Goal: Transaction & Acquisition: Purchase product/service

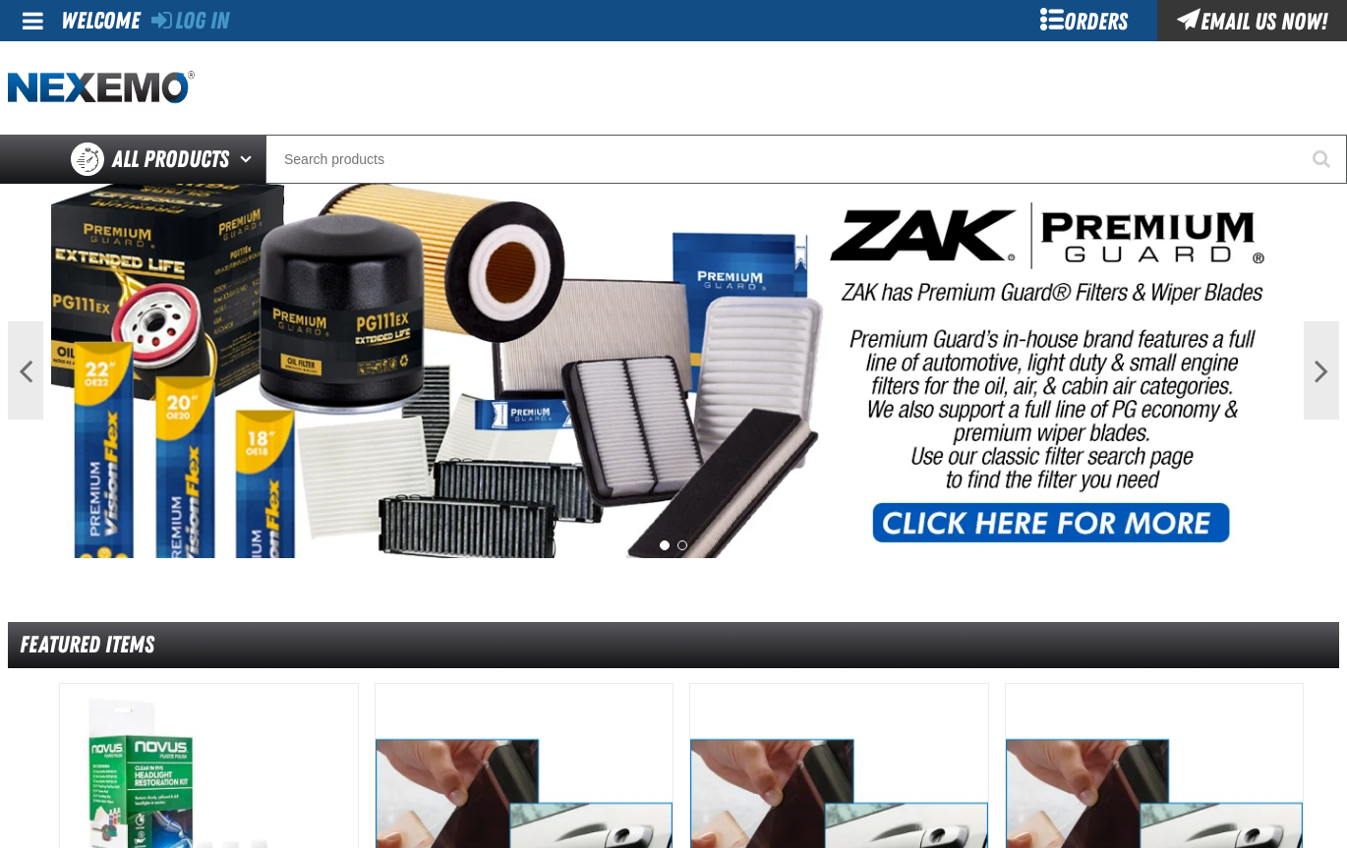
click at [1049, 21] on div "Orders" at bounding box center [1083, 20] width 147 height 41
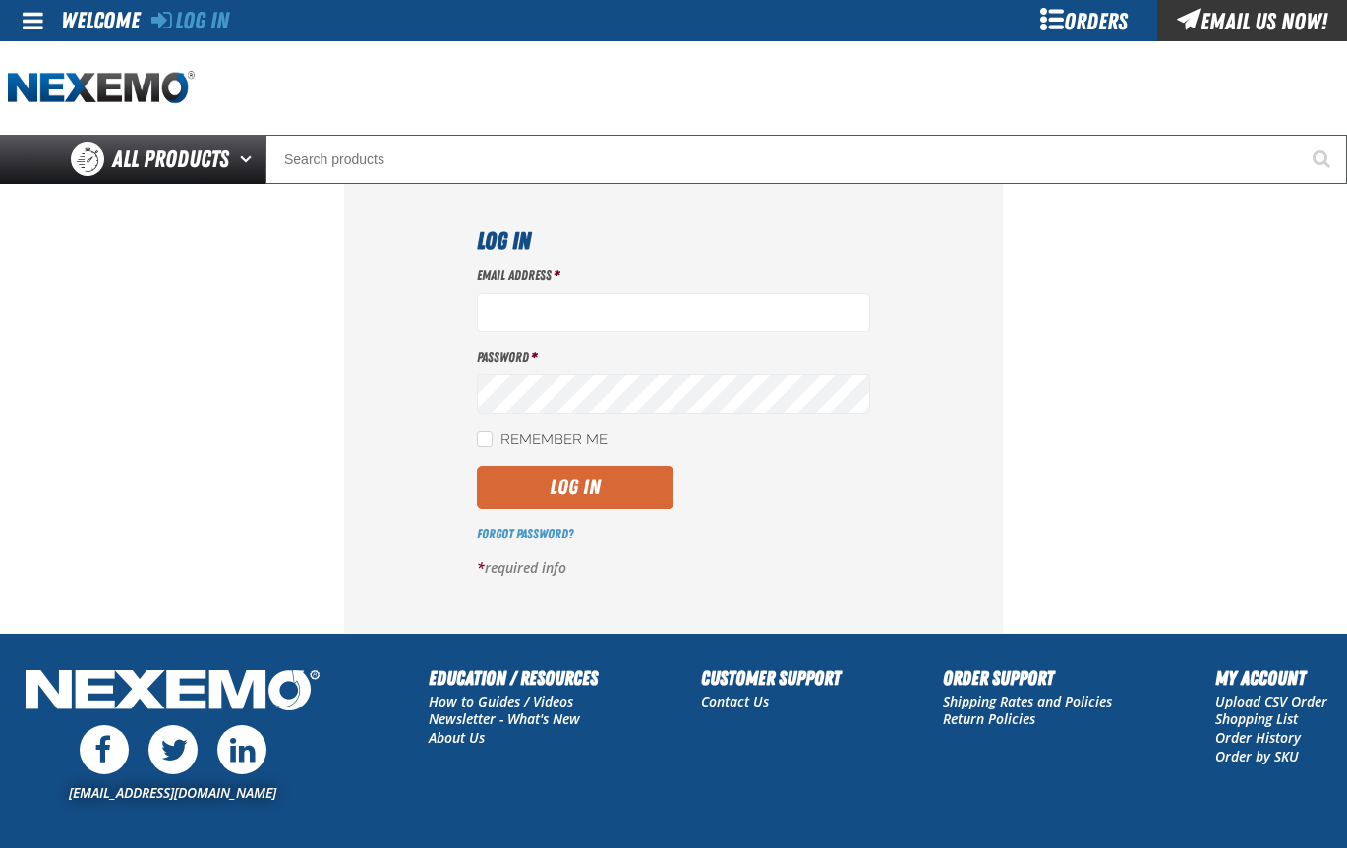
type input "[EMAIL_ADDRESS][DOMAIN_NAME]"
click at [621, 489] on button "Log In" at bounding box center [575, 487] width 197 height 43
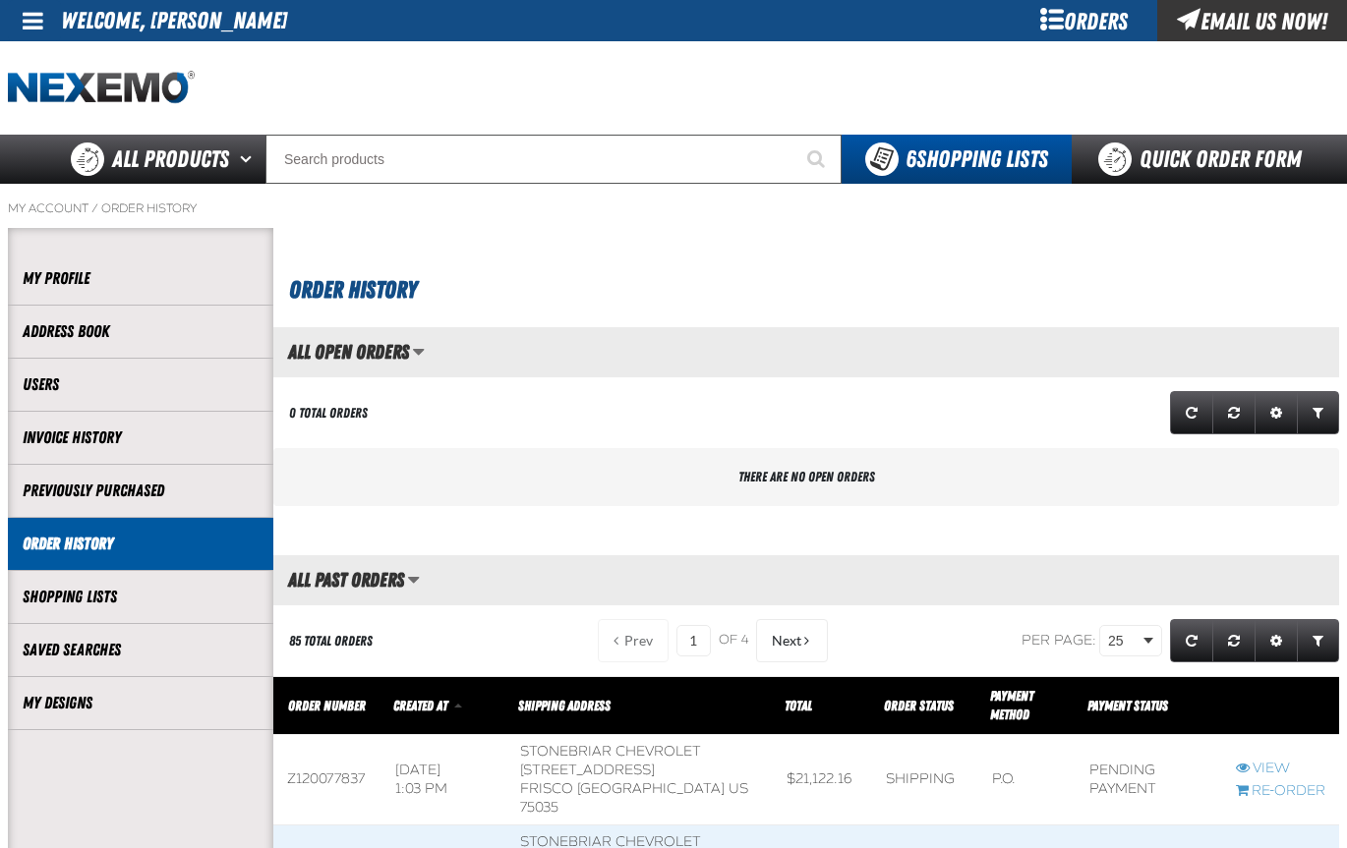
scroll to position [1, 1]
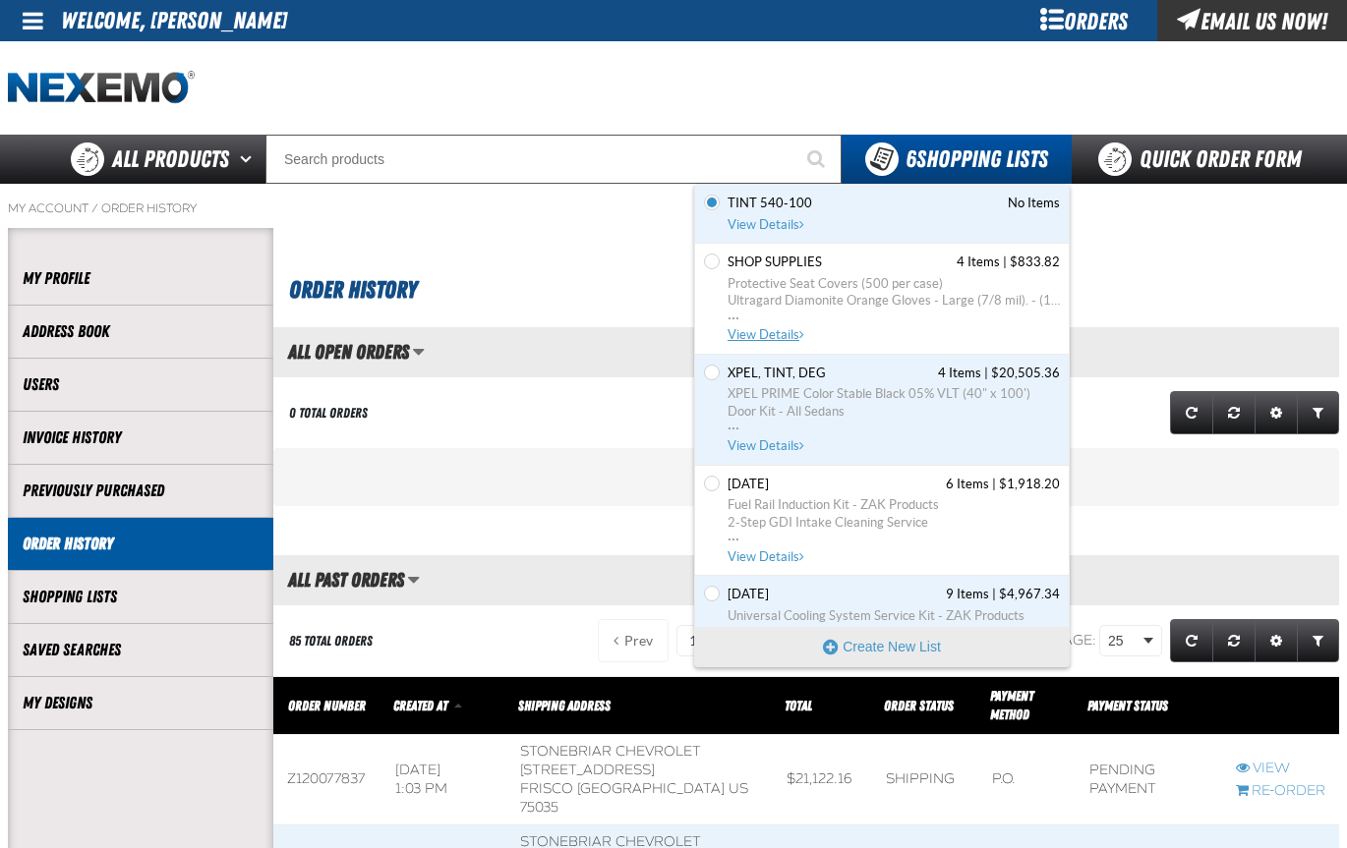
click at [752, 329] on span "View Details" at bounding box center [767, 334] width 80 height 15
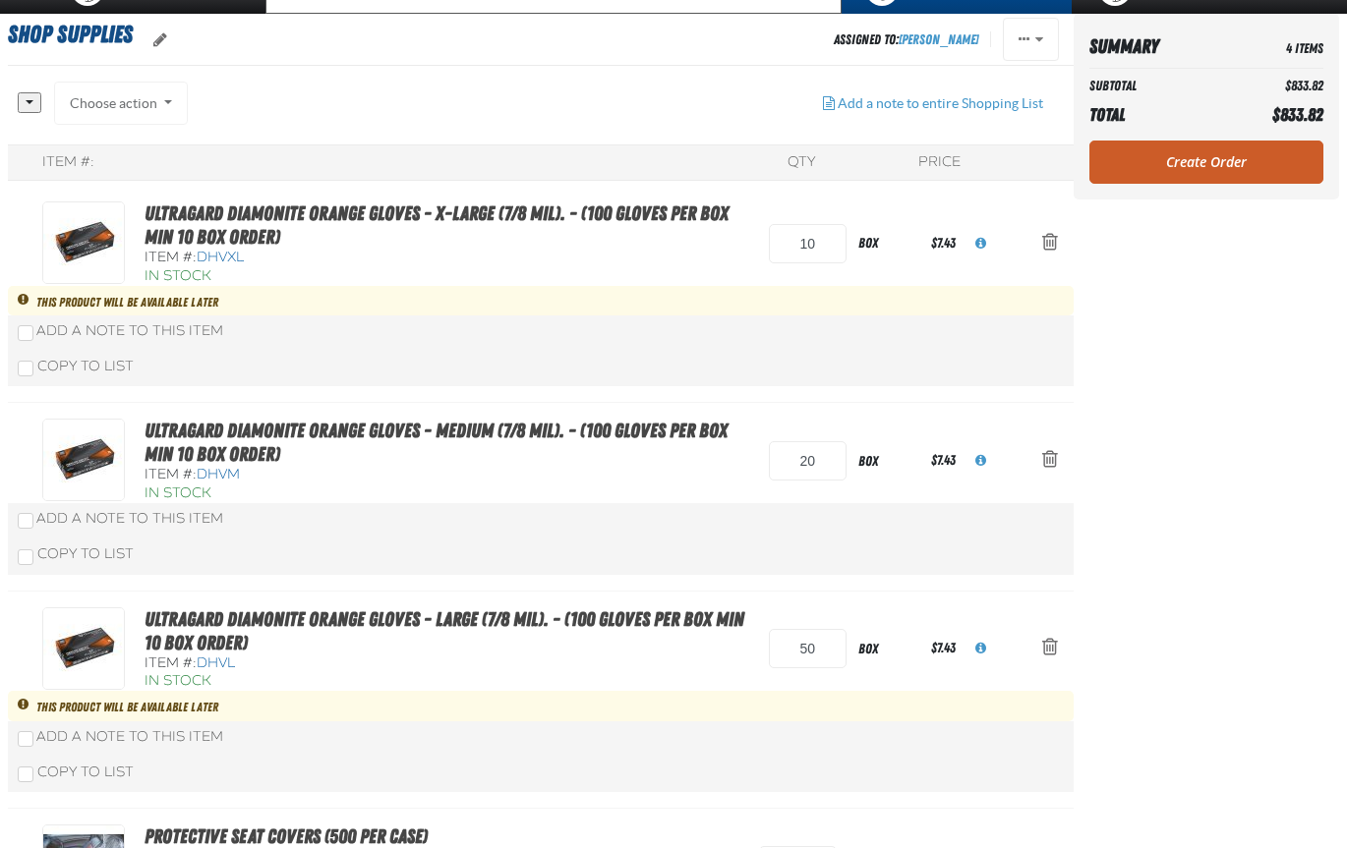
scroll to position [197, 0]
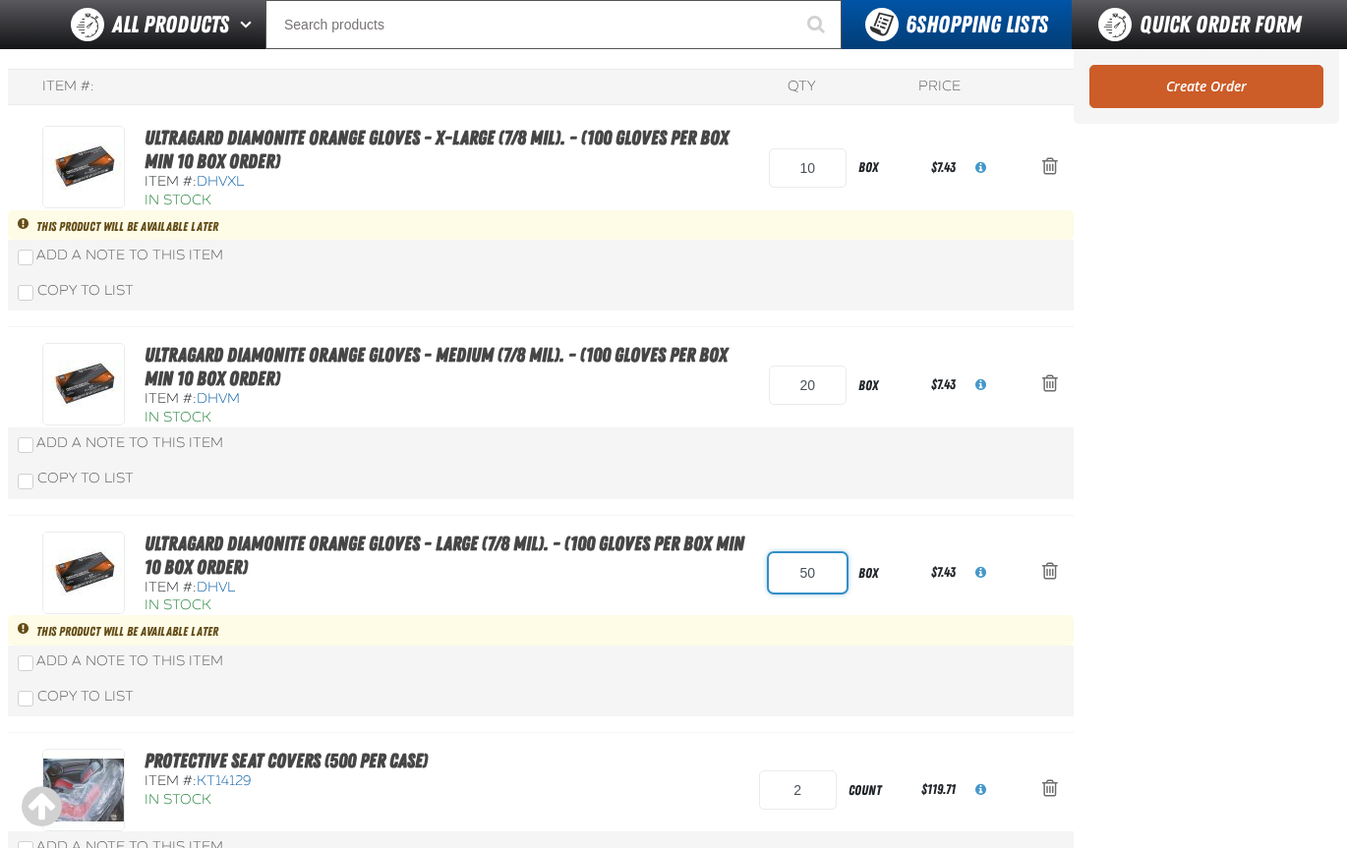
drag, startPoint x: 813, startPoint y: 571, endPoint x: 788, endPoint y: 572, distance: 24.6
click at [788, 572] on input "50" at bounding box center [808, 572] width 78 height 39
drag, startPoint x: 814, startPoint y: 571, endPoint x: 778, endPoint y: 571, distance: 36.4
click at [778, 571] on input "30" at bounding box center [808, 572] width 78 height 39
click at [828, 573] on input "30" at bounding box center [808, 572] width 78 height 39
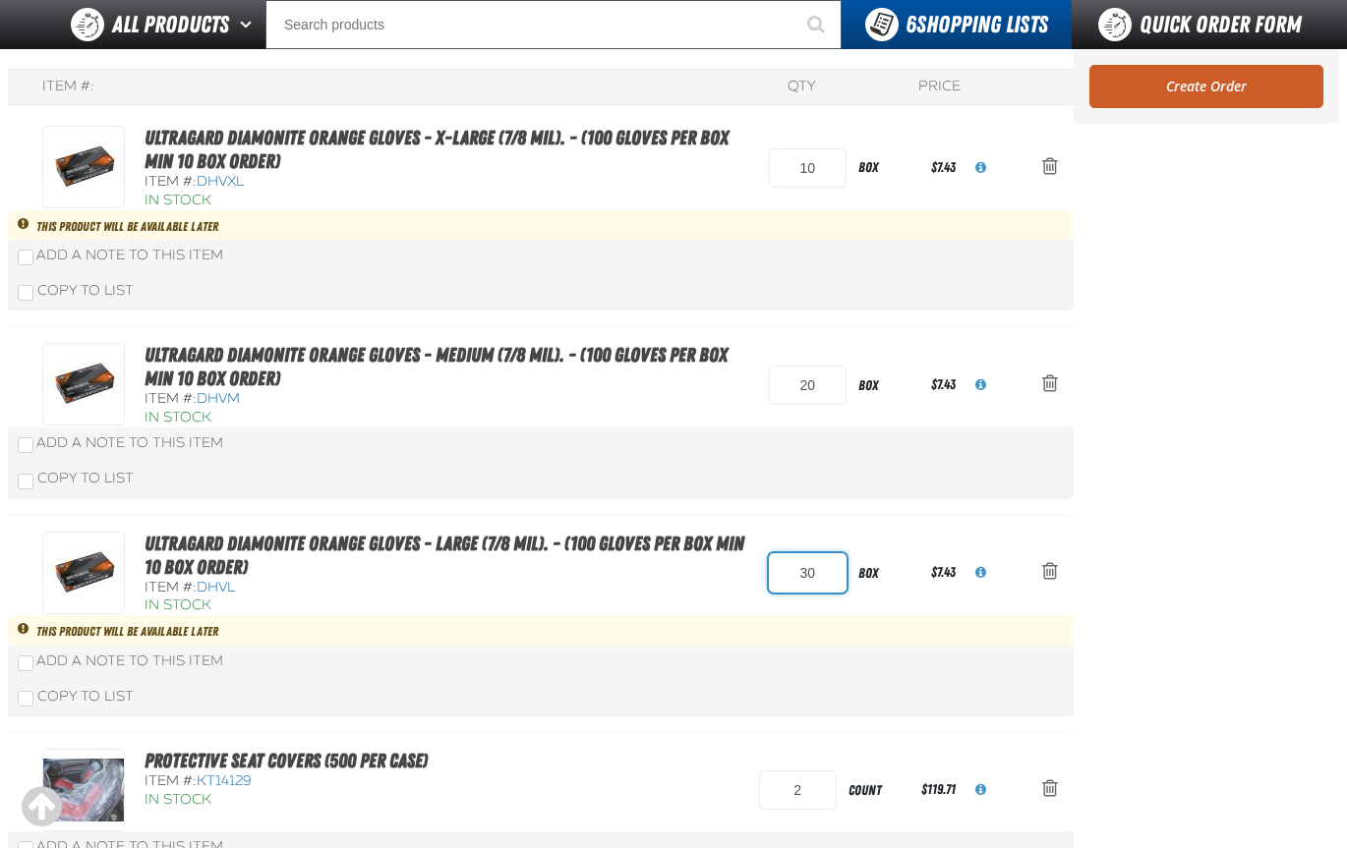
type input "3"
type input "20"
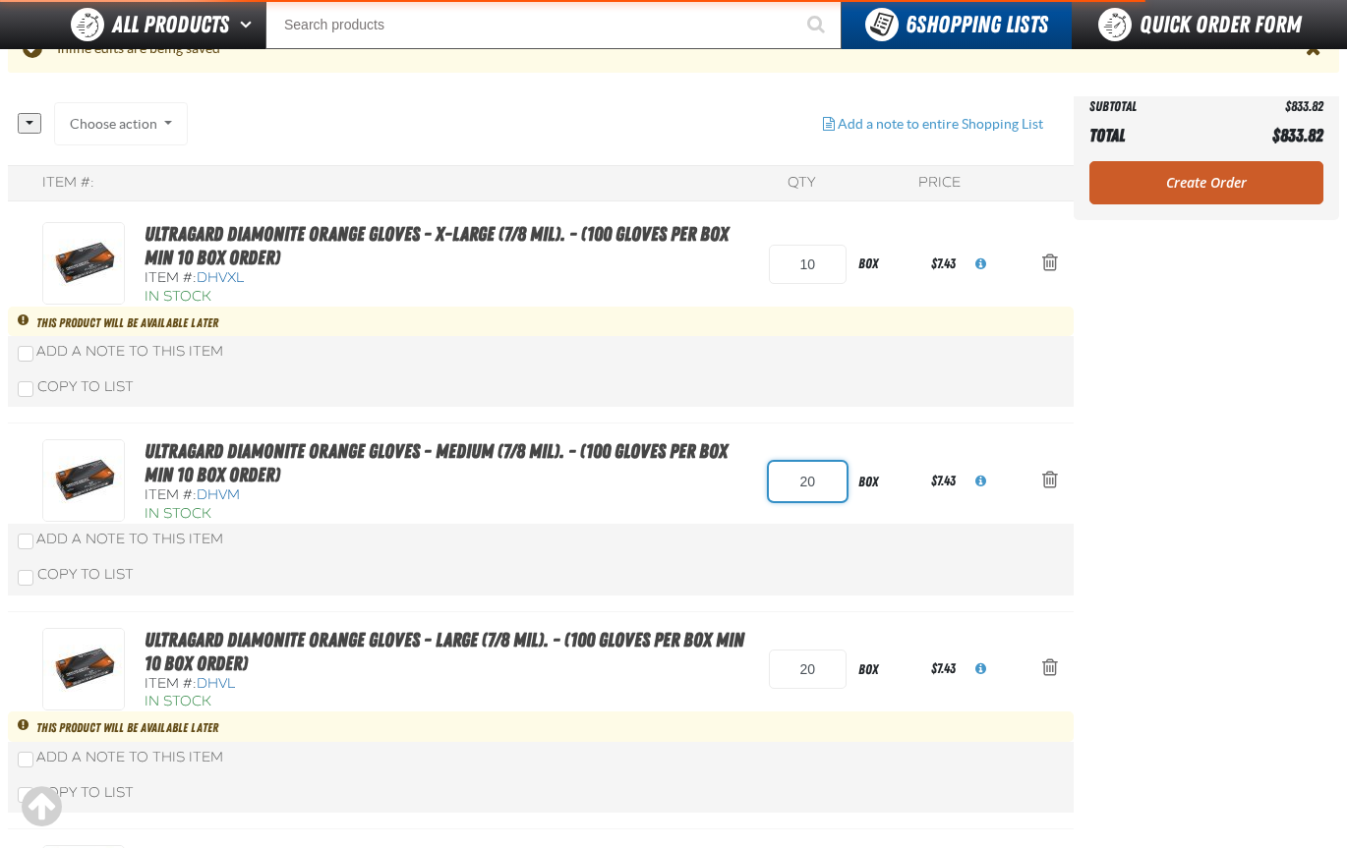
scroll to position [293, 0]
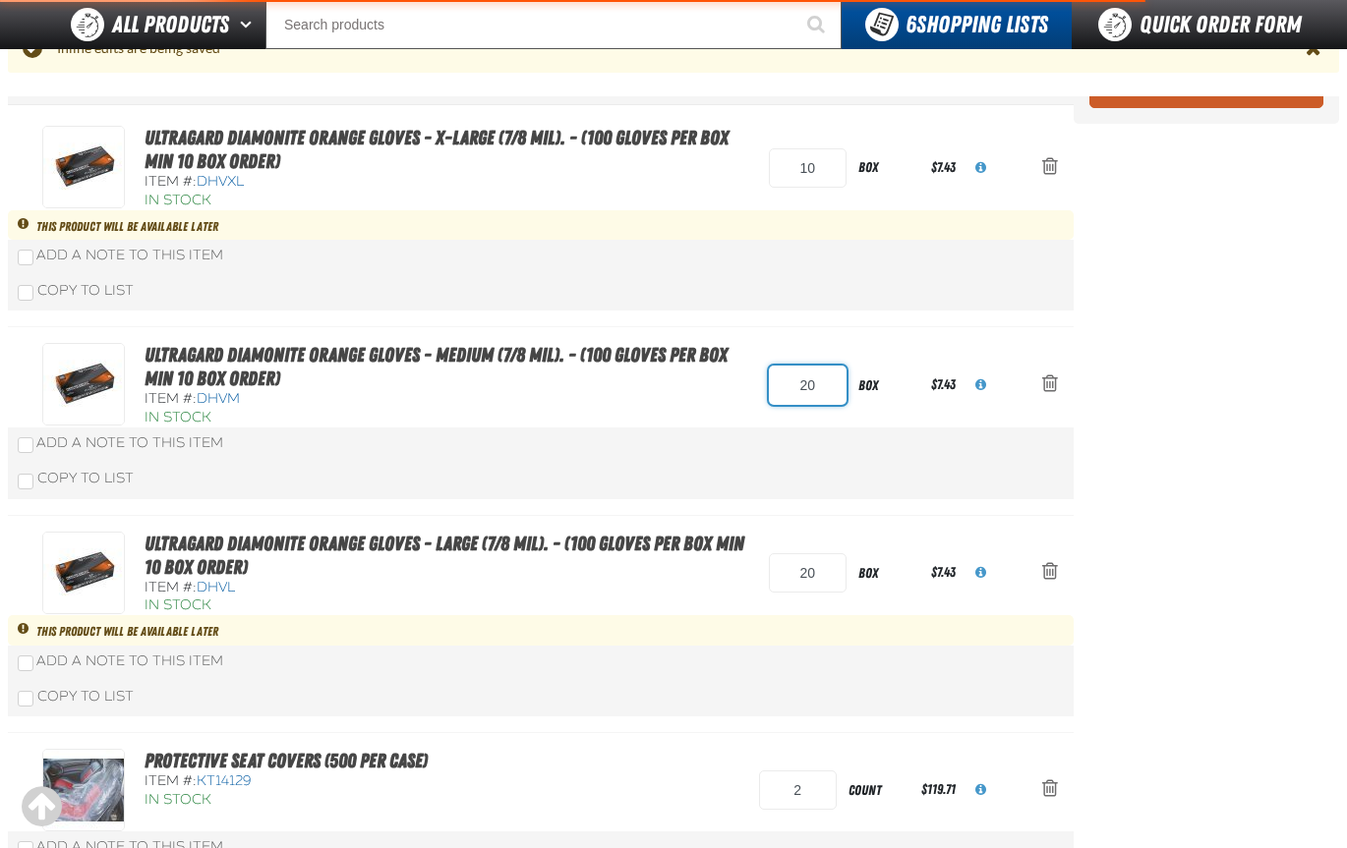
drag, startPoint x: 821, startPoint y: 383, endPoint x: 762, endPoint y: 388, distance: 59.2
click at [762, 388] on div "Ultragard Diamonite Orange Gloves - Medium (7/8 mil). - (100 gloves per box MIN…" at bounding box center [521, 385] width 959 height 85
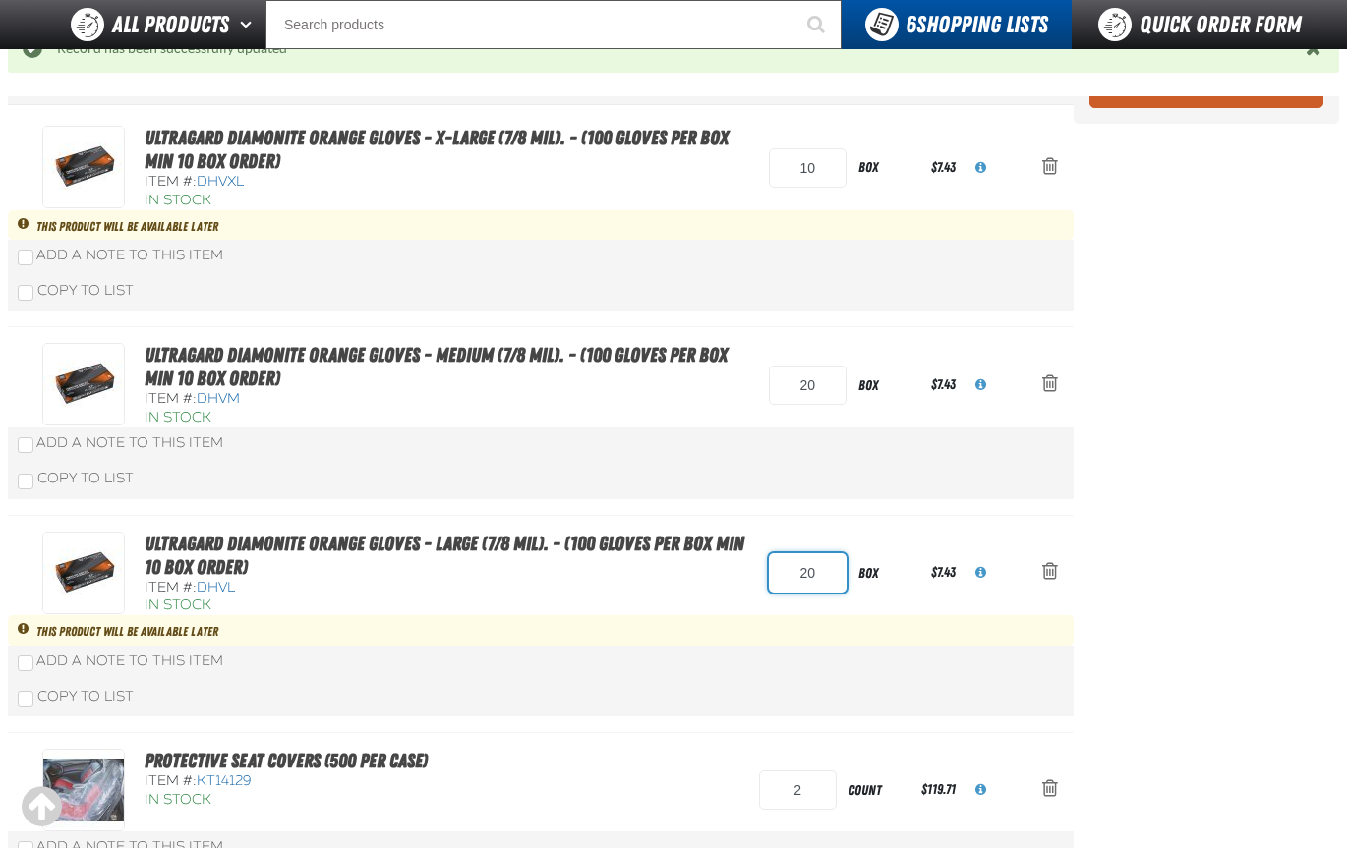
drag, startPoint x: 816, startPoint y: 573, endPoint x: 784, endPoint y: 573, distance: 32.4
click at [784, 573] on input "20" at bounding box center [808, 572] width 78 height 39
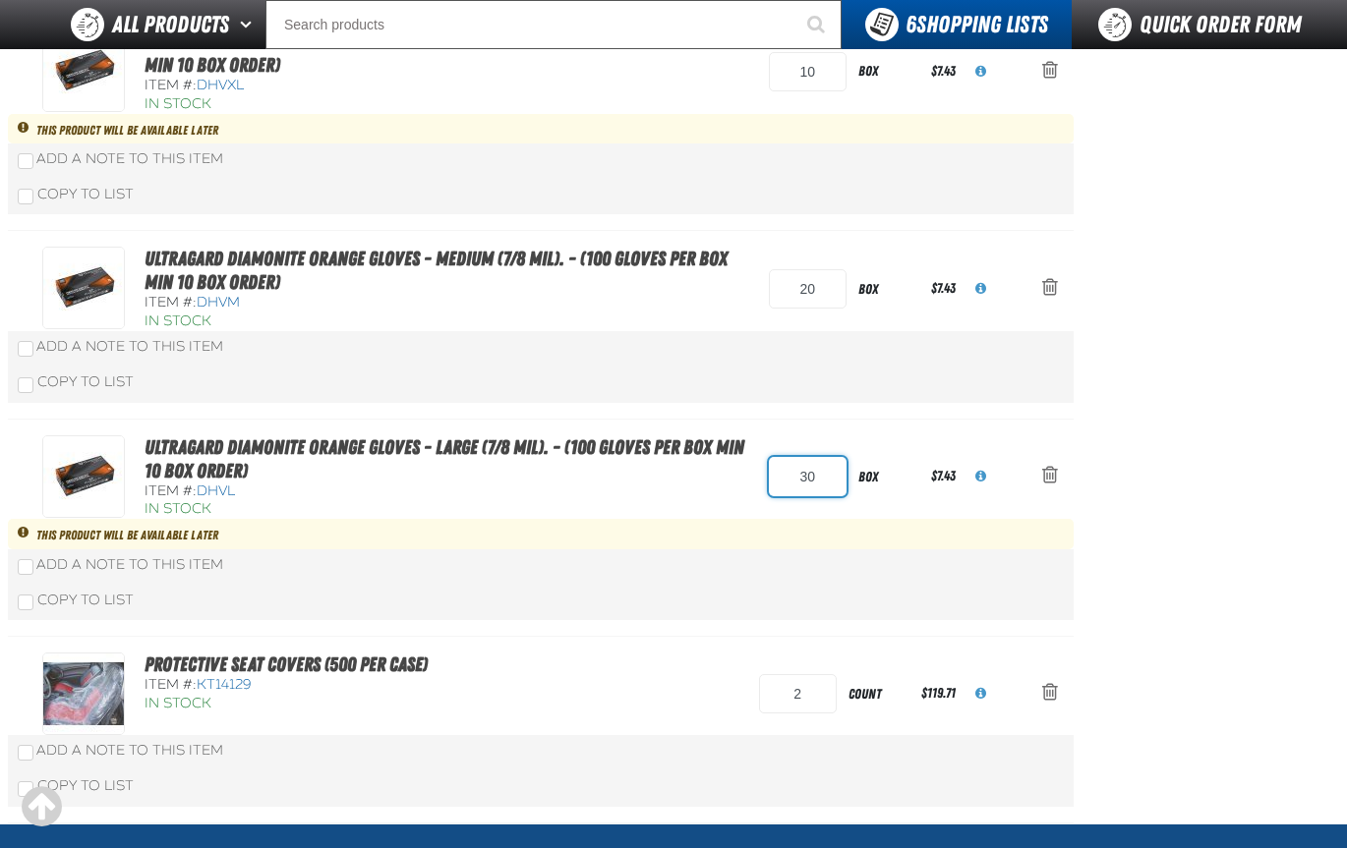
scroll to position [197, 0]
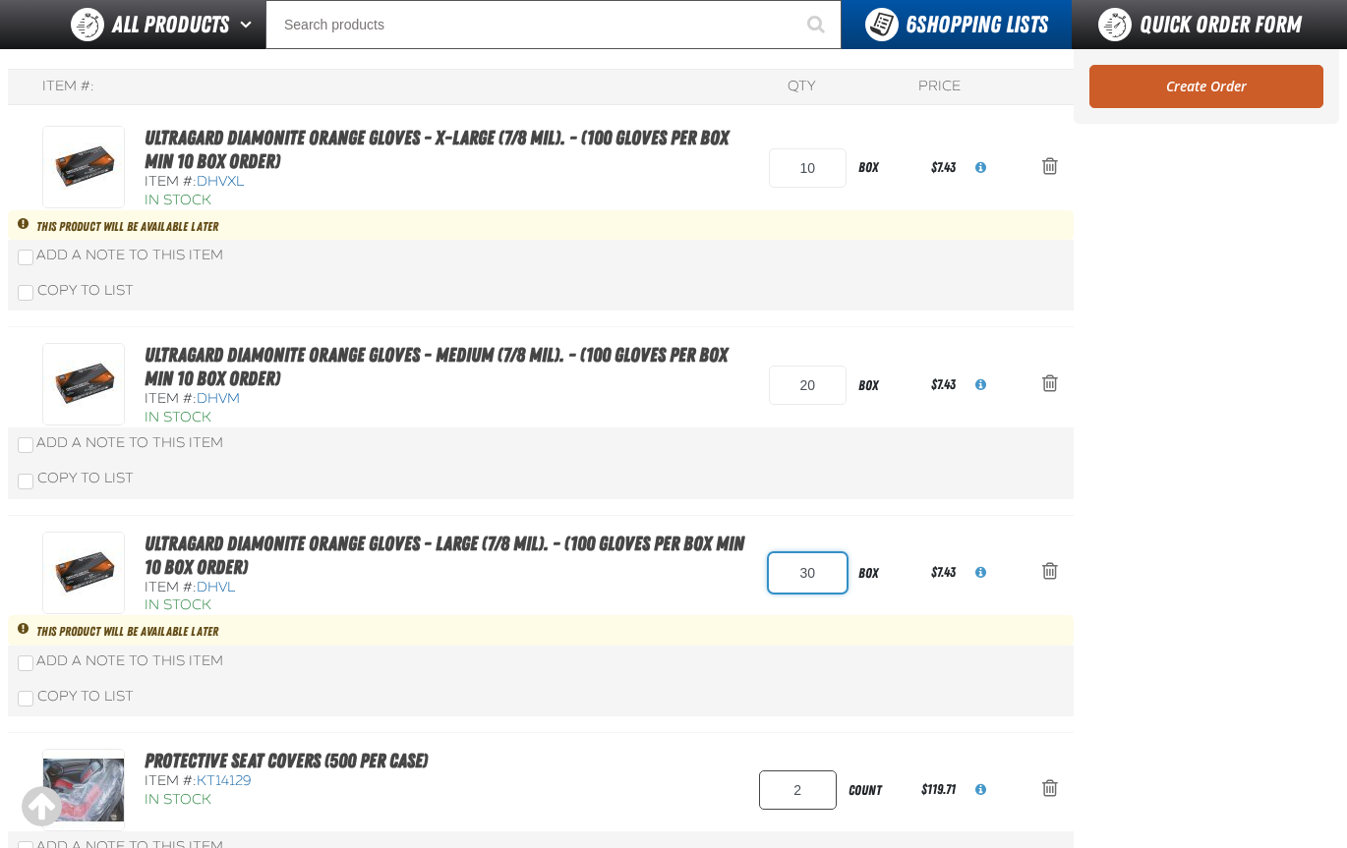
type input "30"
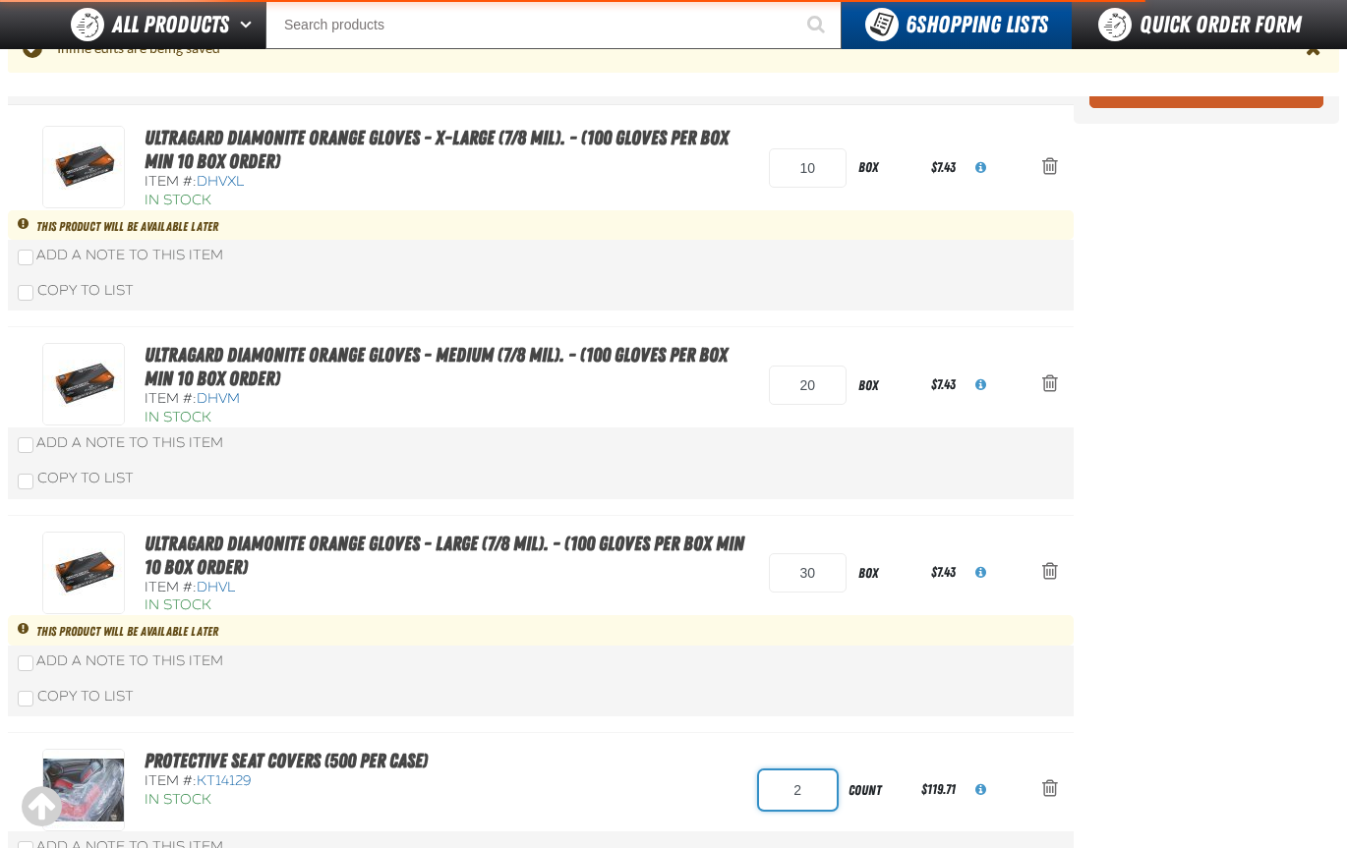
drag, startPoint x: 819, startPoint y: 789, endPoint x: 731, endPoint y: 784, distance: 87.6
click at [731, 784] on div "Protective Seat Covers (500 per case) Item #: KT14129 In Stock 2 count $119.71" at bounding box center [521, 790] width 959 height 83
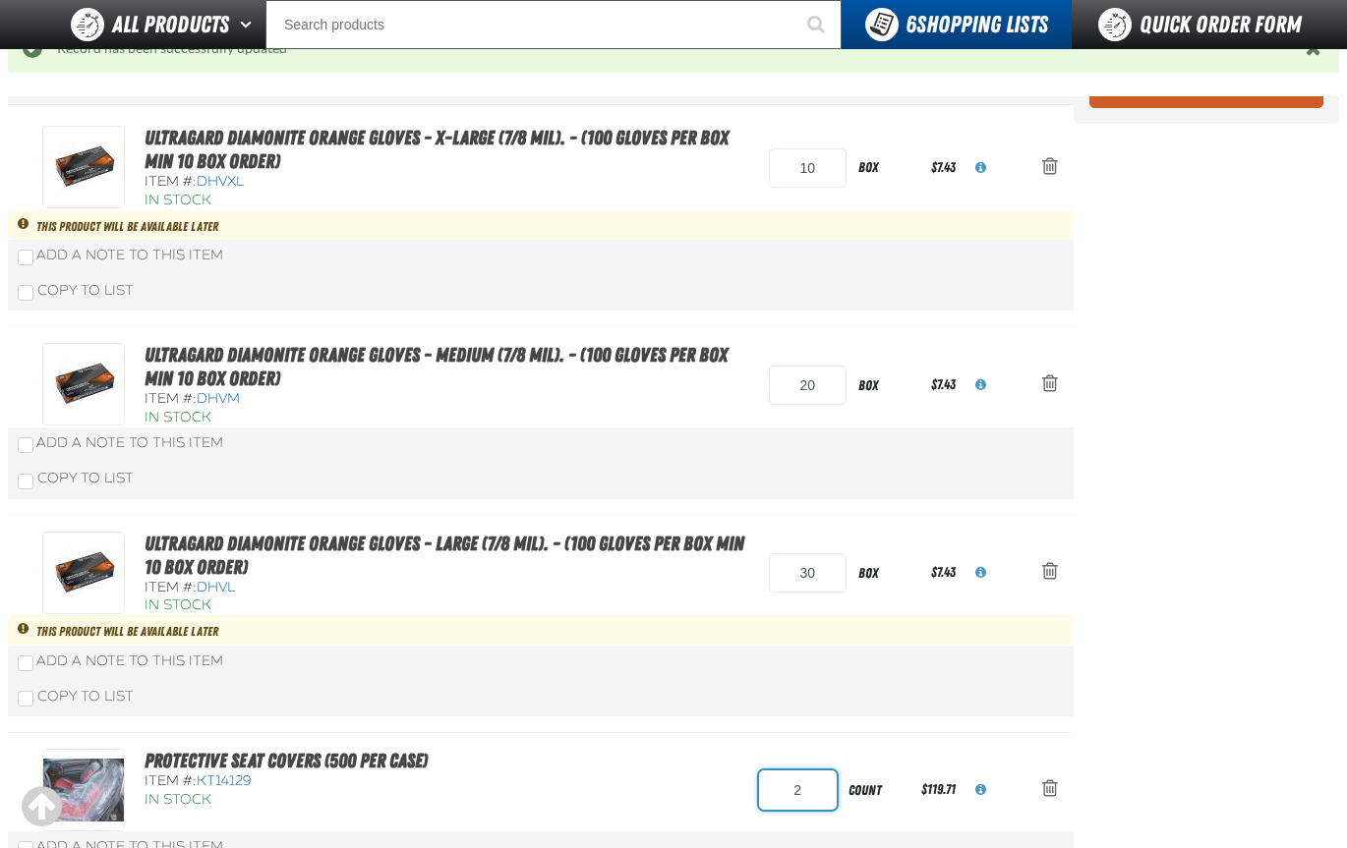
drag, startPoint x: 815, startPoint y: 796, endPoint x: 733, endPoint y: 788, distance: 82.0
click at [733, 788] on div "Protective Seat Covers (500 per case) Item #: KT14129 In Stock 2 count $119.71" at bounding box center [521, 790] width 959 height 83
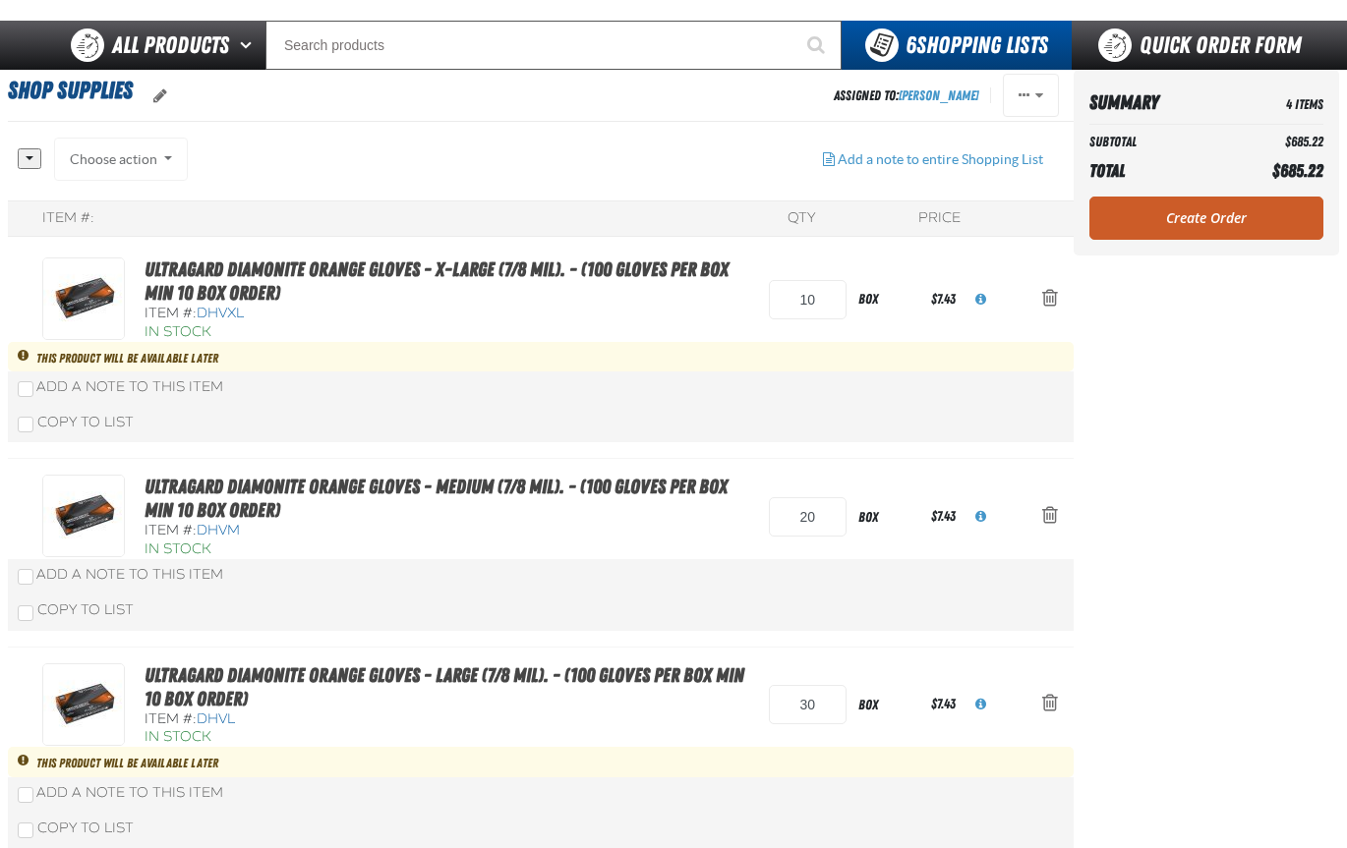
scroll to position [0, 0]
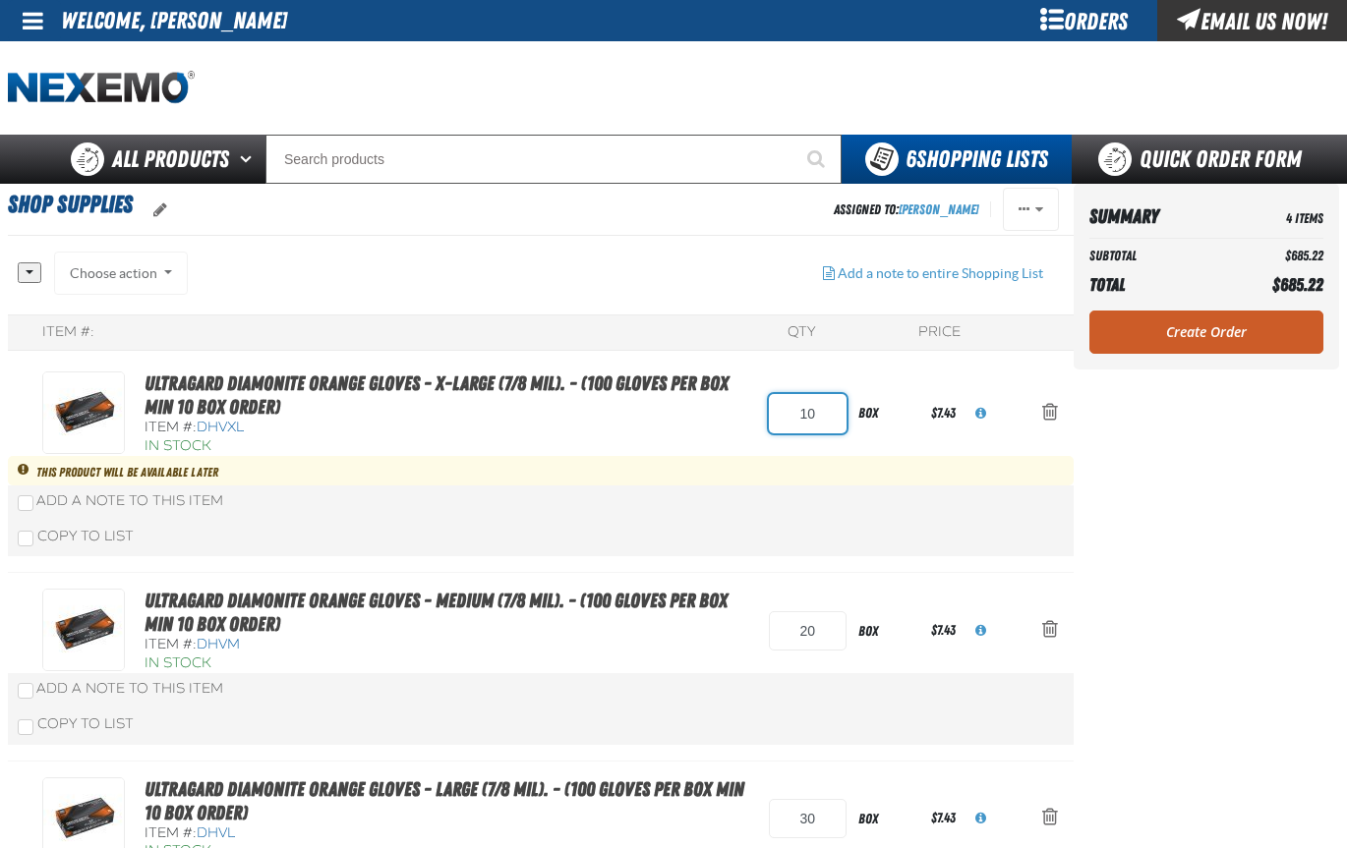
drag, startPoint x: 825, startPoint y: 414, endPoint x: 723, endPoint y: 414, distance: 102.2
click at [723, 414] on div "Ultragard Diamonite Orange Gloves - X-Large (7/8 mil). - (100 gloves per box MI…" at bounding box center [521, 414] width 959 height 85
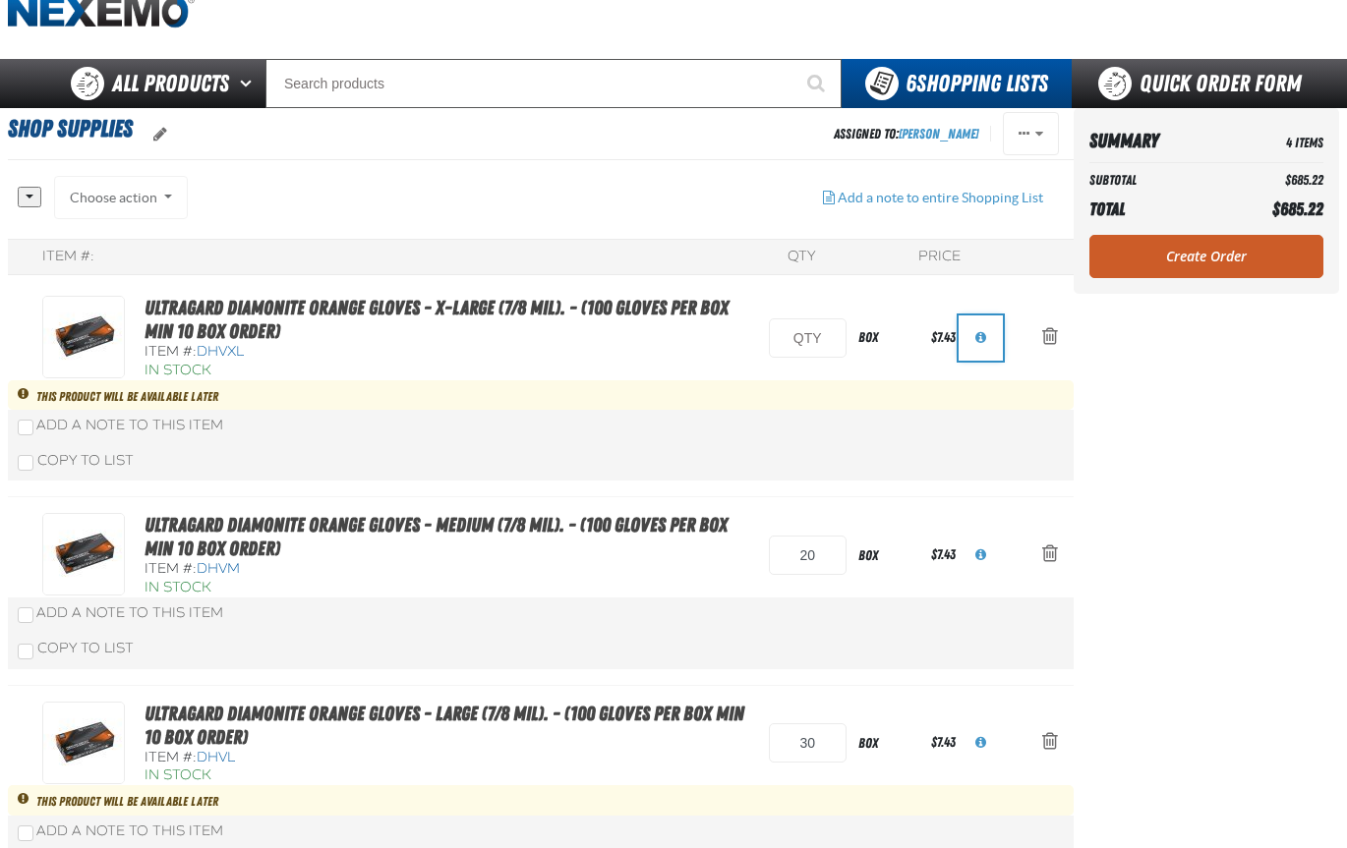
scroll to position [54, 0]
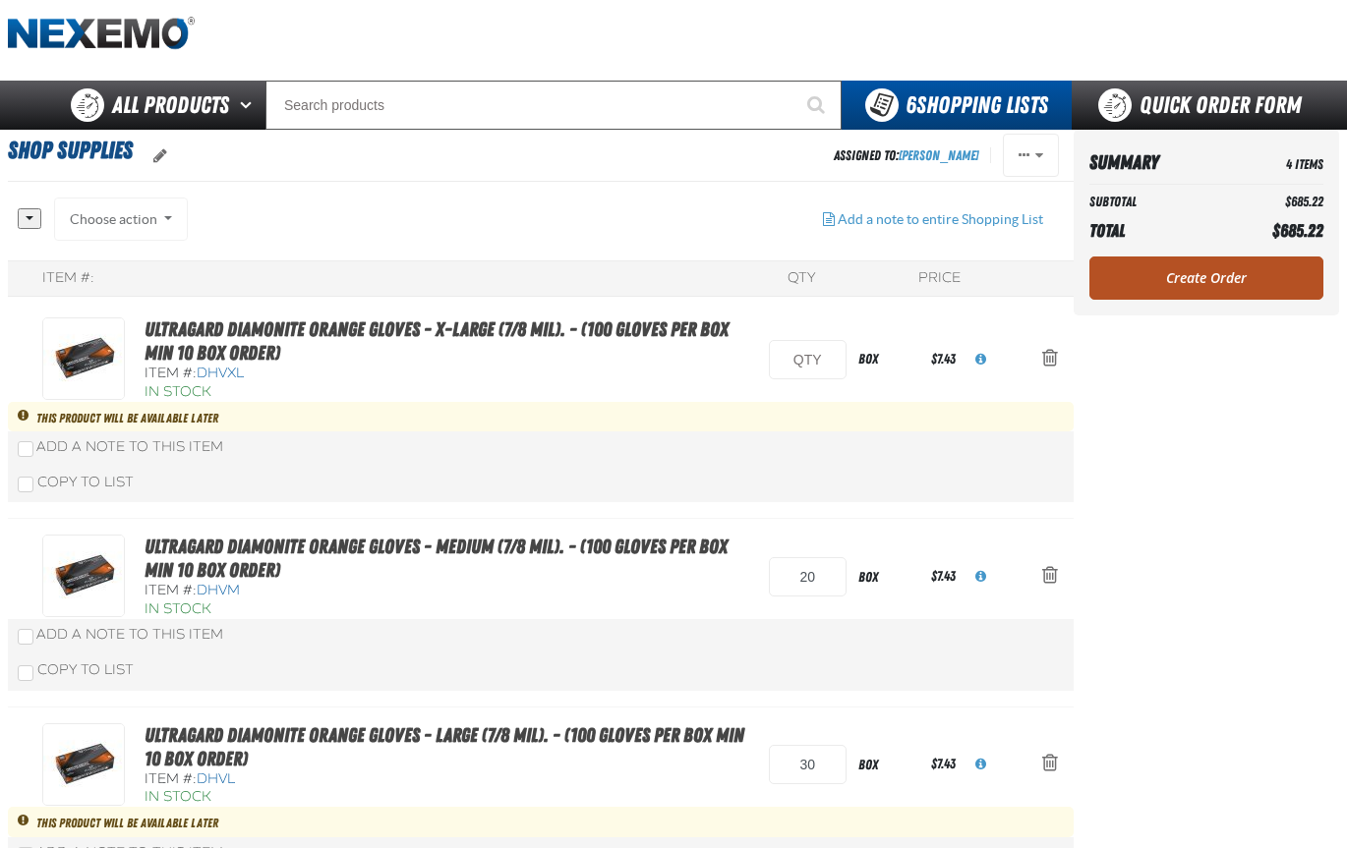
click at [1216, 273] on link "Create Order" at bounding box center [1206, 278] width 234 height 43
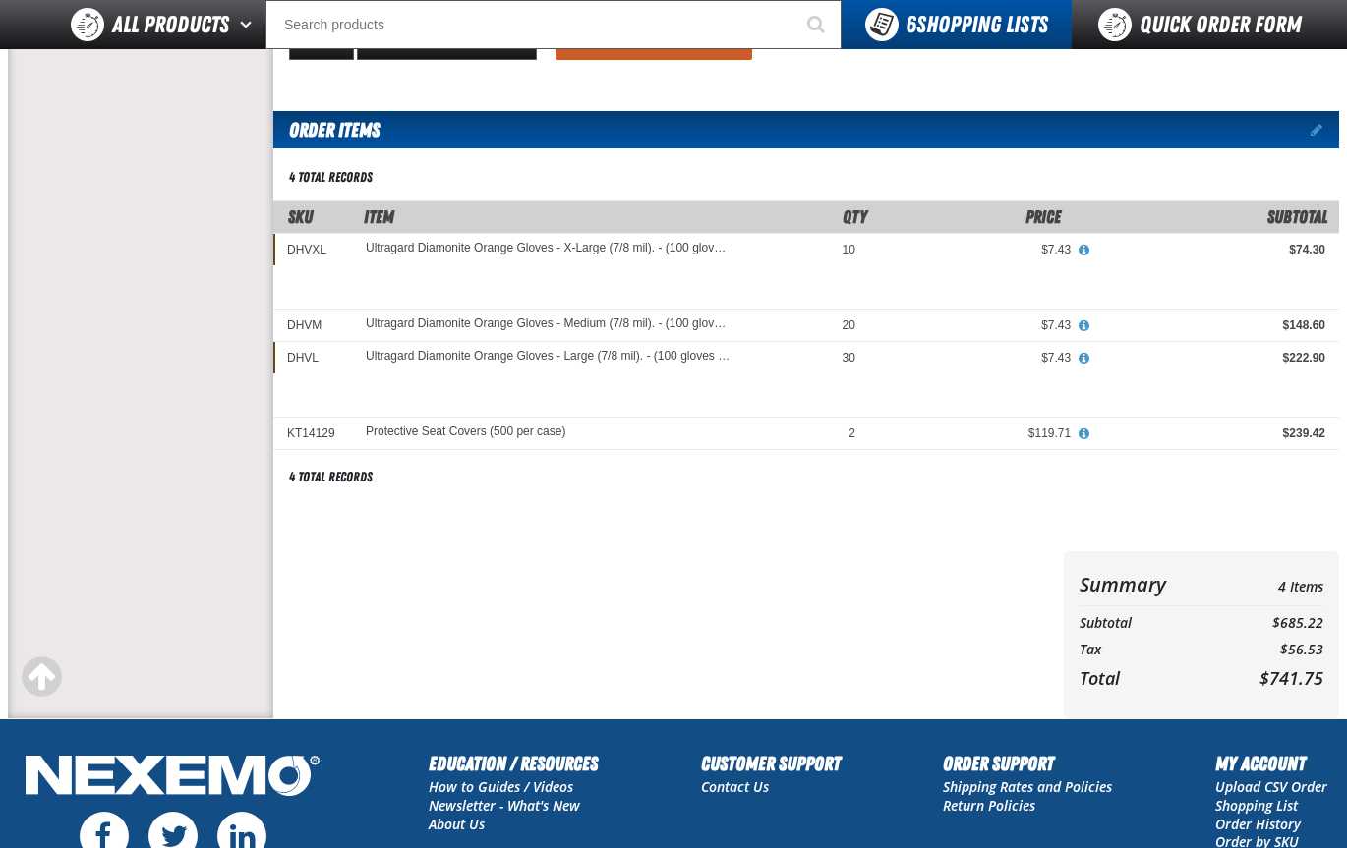
scroll to position [393, 0]
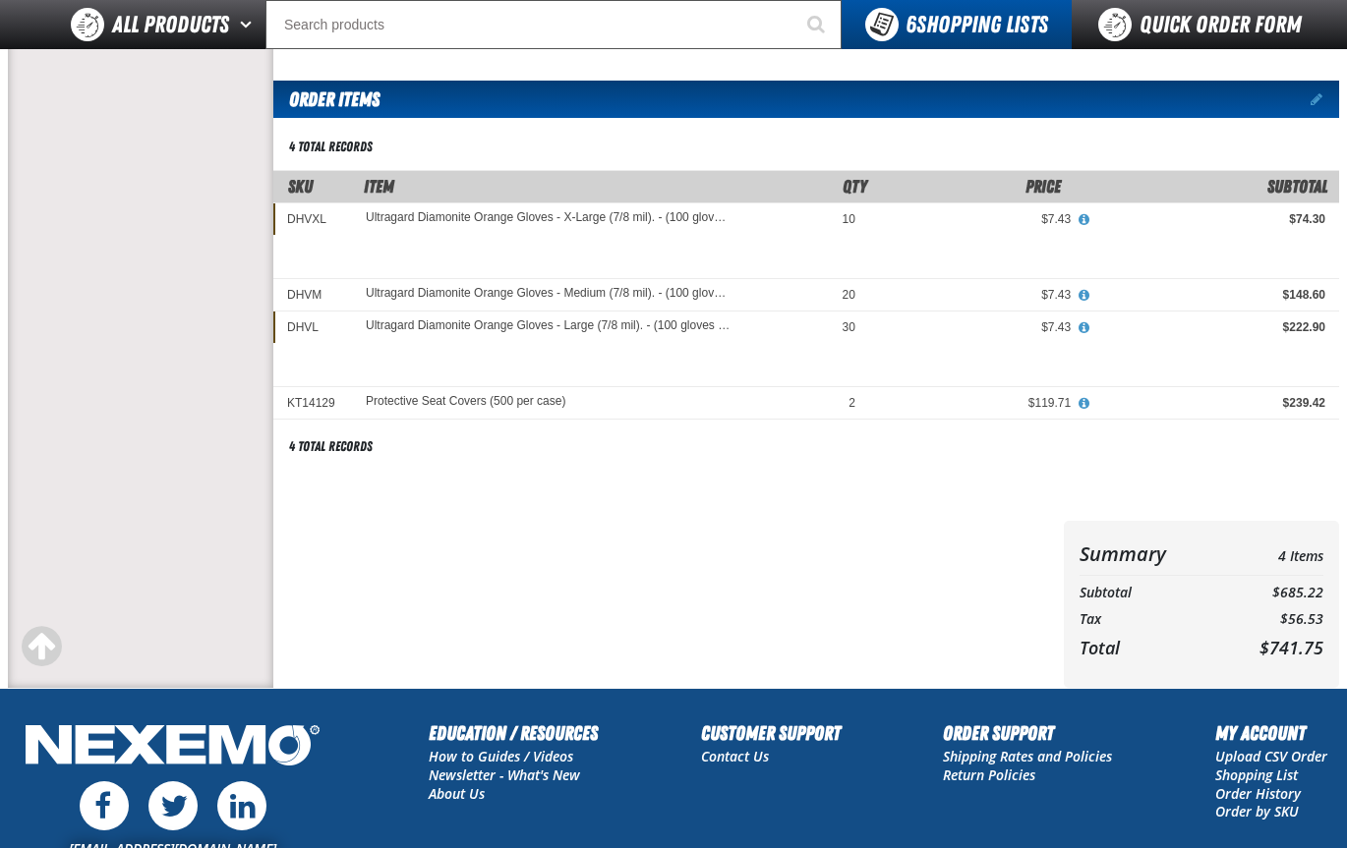
click at [1310, 97] on span at bounding box center [1316, 99] width 12 height 14
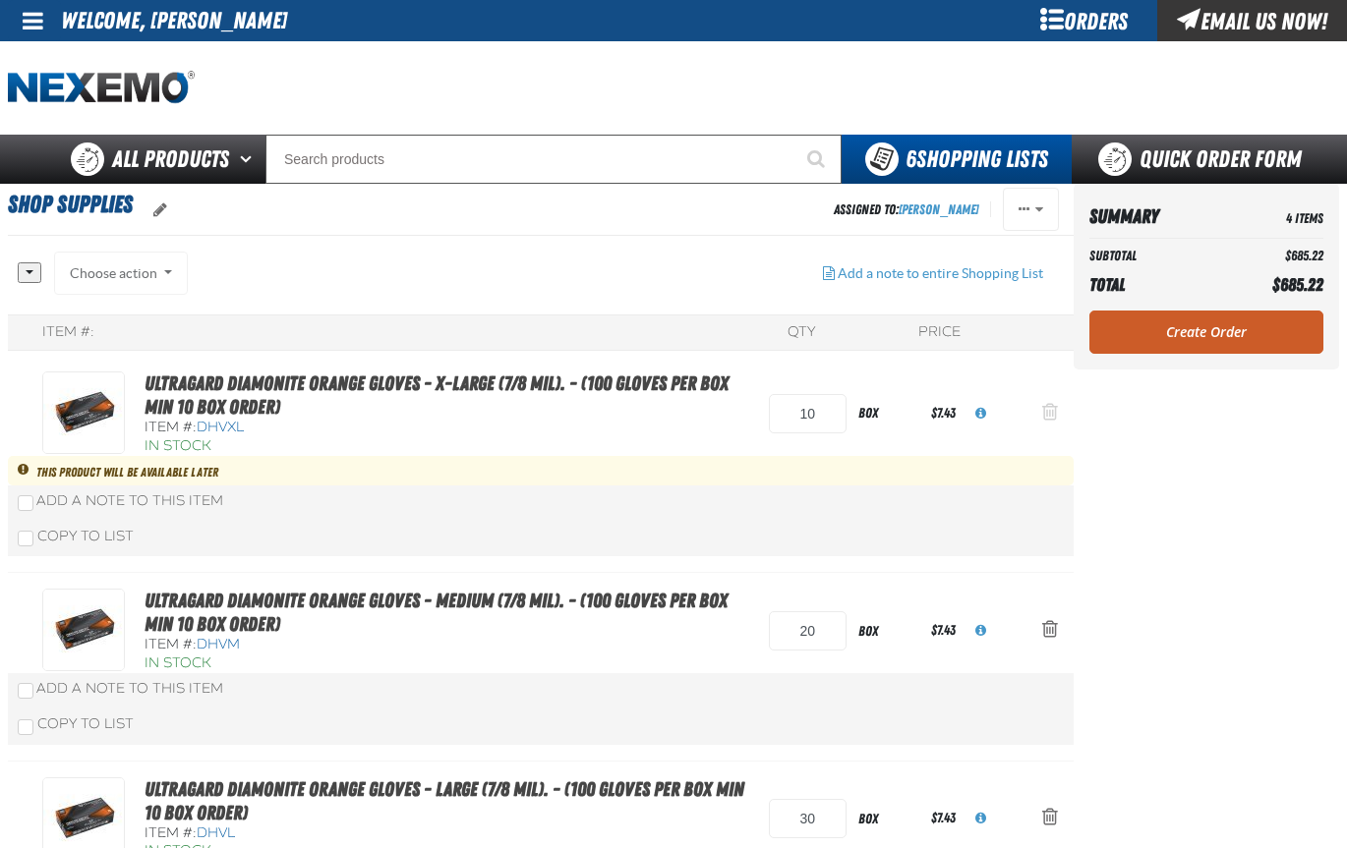
click at [1055, 406] on span "Action Remove Ultragard Diamonite Orange Gloves - X-Large (7/8 mil). - (100 glo…" at bounding box center [1050, 412] width 16 height 20
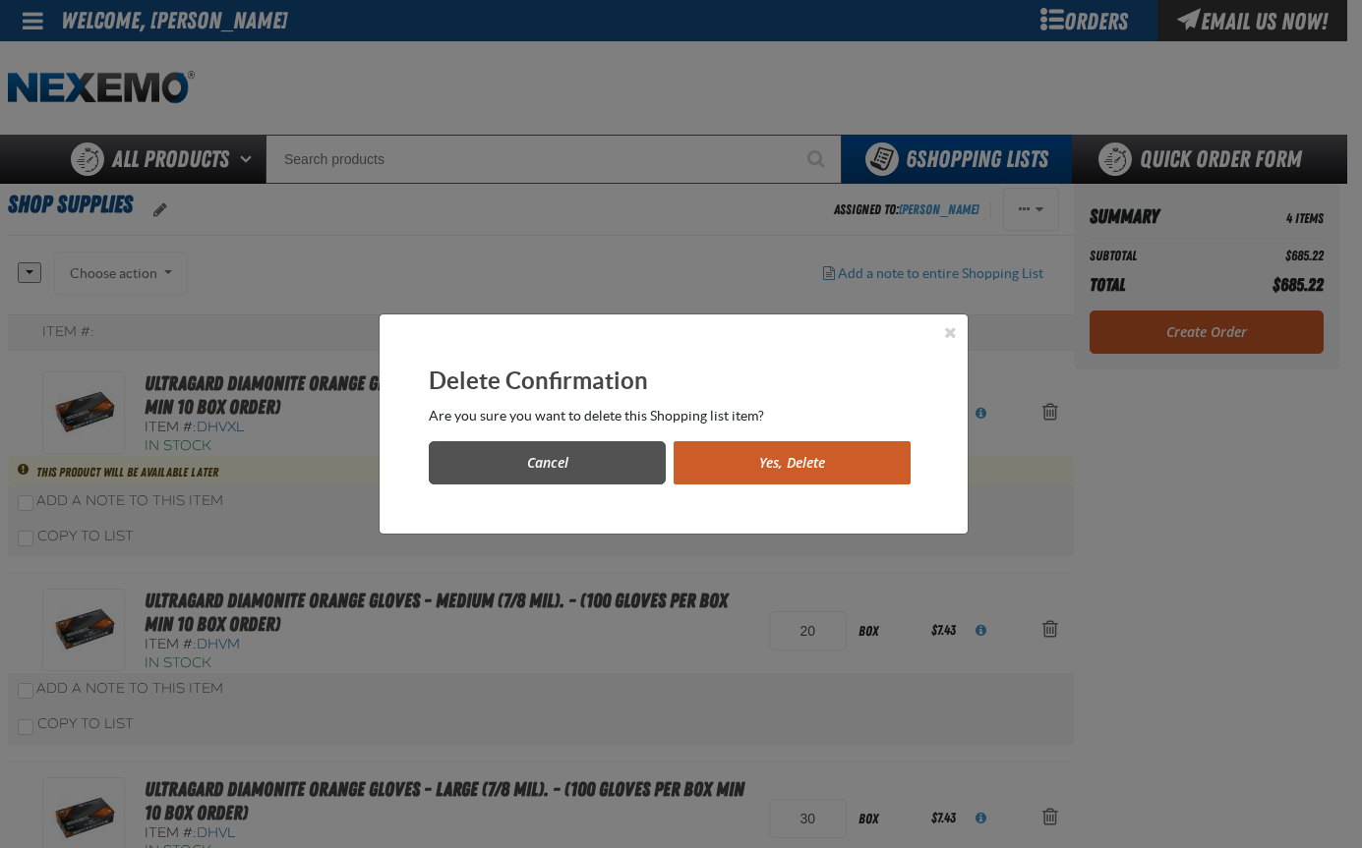
click at [558, 454] on button "Cancel" at bounding box center [547, 462] width 237 height 43
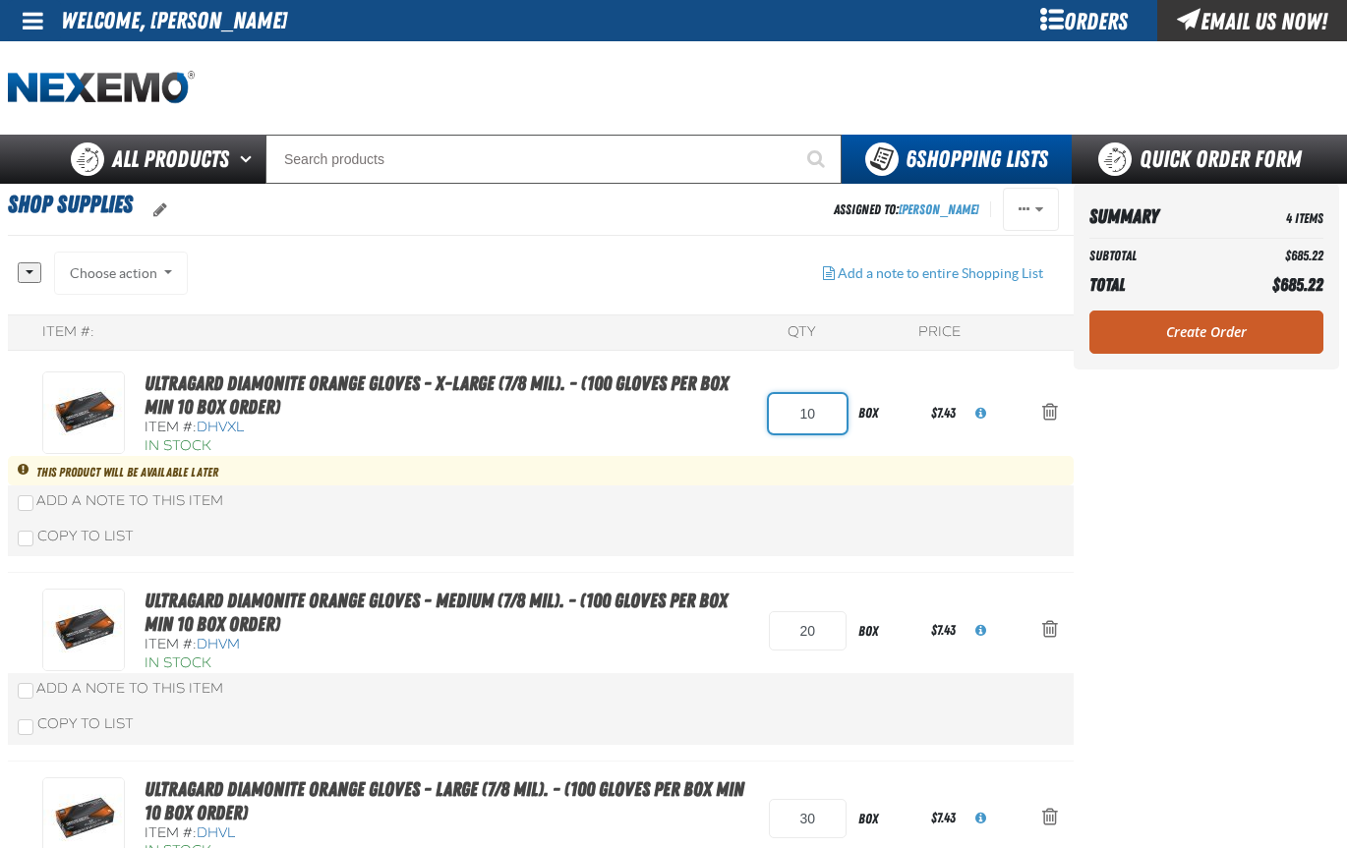
drag, startPoint x: 833, startPoint y: 410, endPoint x: 769, endPoint y: 406, distance: 64.0
click at [769, 406] on input "10" at bounding box center [808, 413] width 78 height 39
click at [1044, 410] on span "Action Remove Ultragard Diamonite Orange Gloves - X-Large (7/8 mil). - (100 glo…" at bounding box center [1050, 412] width 16 height 20
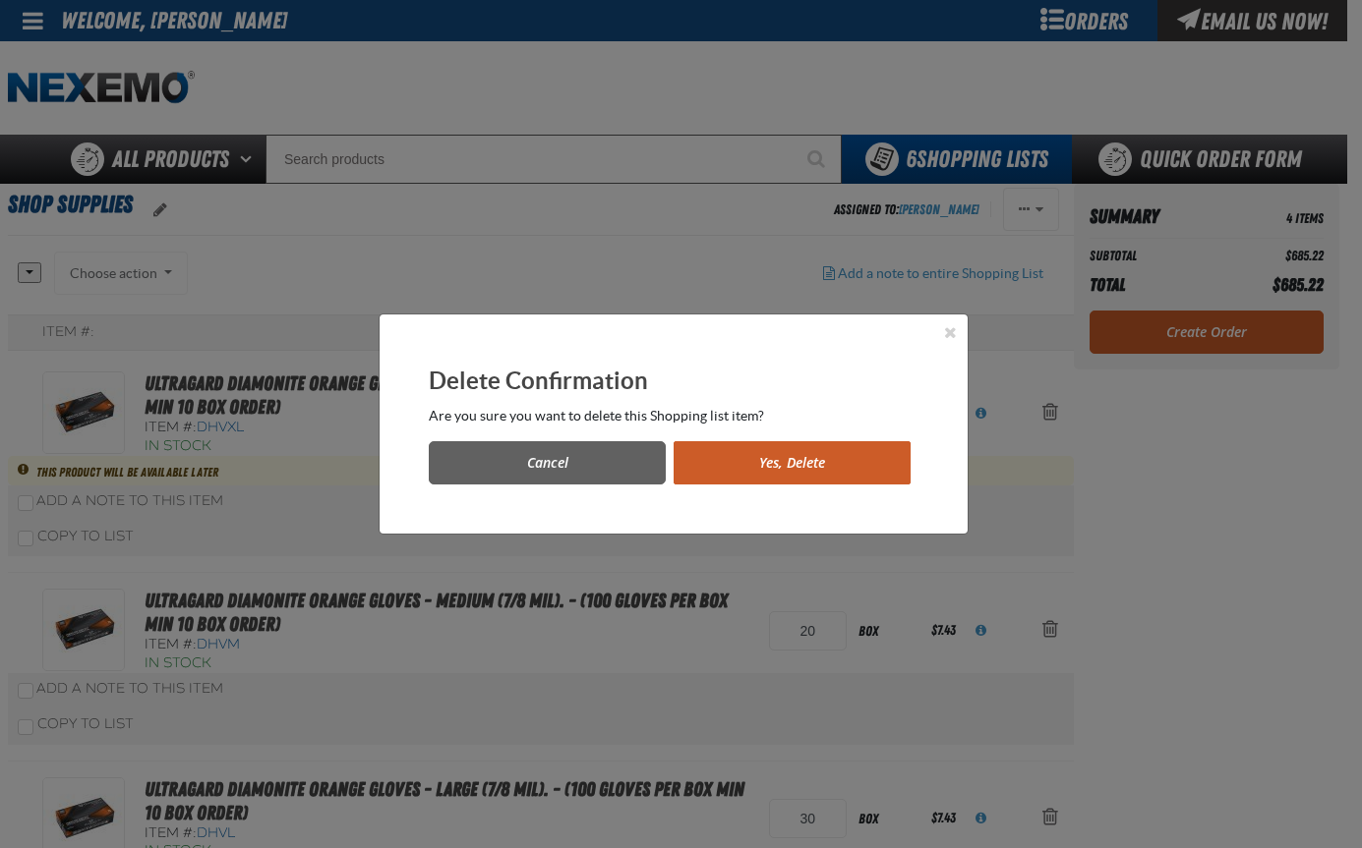
click at [831, 453] on button "Yes, Delete" at bounding box center [791, 462] width 237 height 43
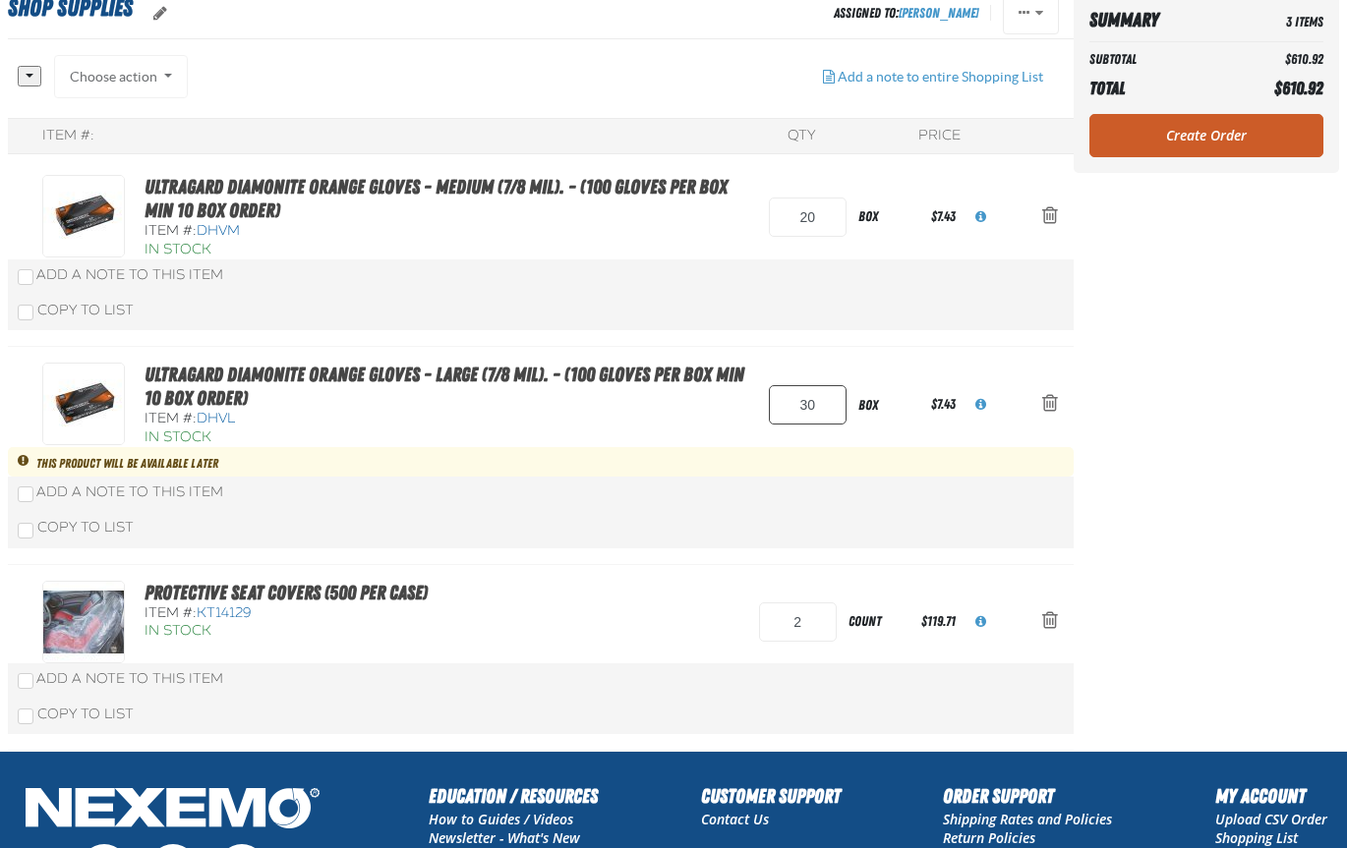
scroll to position [100, 0]
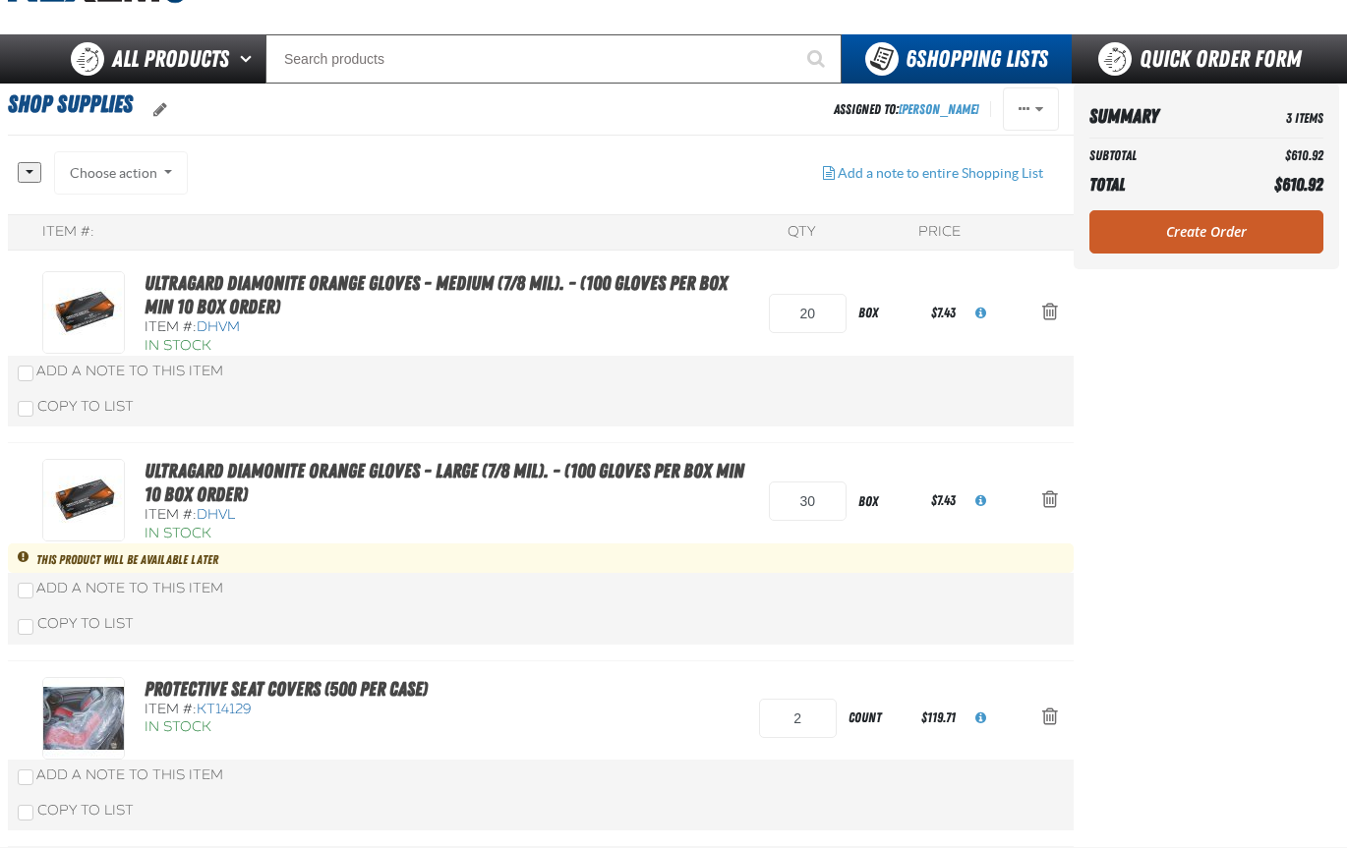
drag, startPoint x: 820, startPoint y: 455, endPoint x: 800, endPoint y: 466, distance: 22.4
click at [790, 455] on div "Ultragard Diamonite Orange Gloves - Large (7/8 mil). - (100 gloves per box MIN …" at bounding box center [541, 551] width 1066 height 217
drag, startPoint x: 820, startPoint y: 503, endPoint x: 777, endPoint y: 508, distance: 43.5
click at [777, 508] on input "30" at bounding box center [808, 501] width 78 height 39
type input "20"
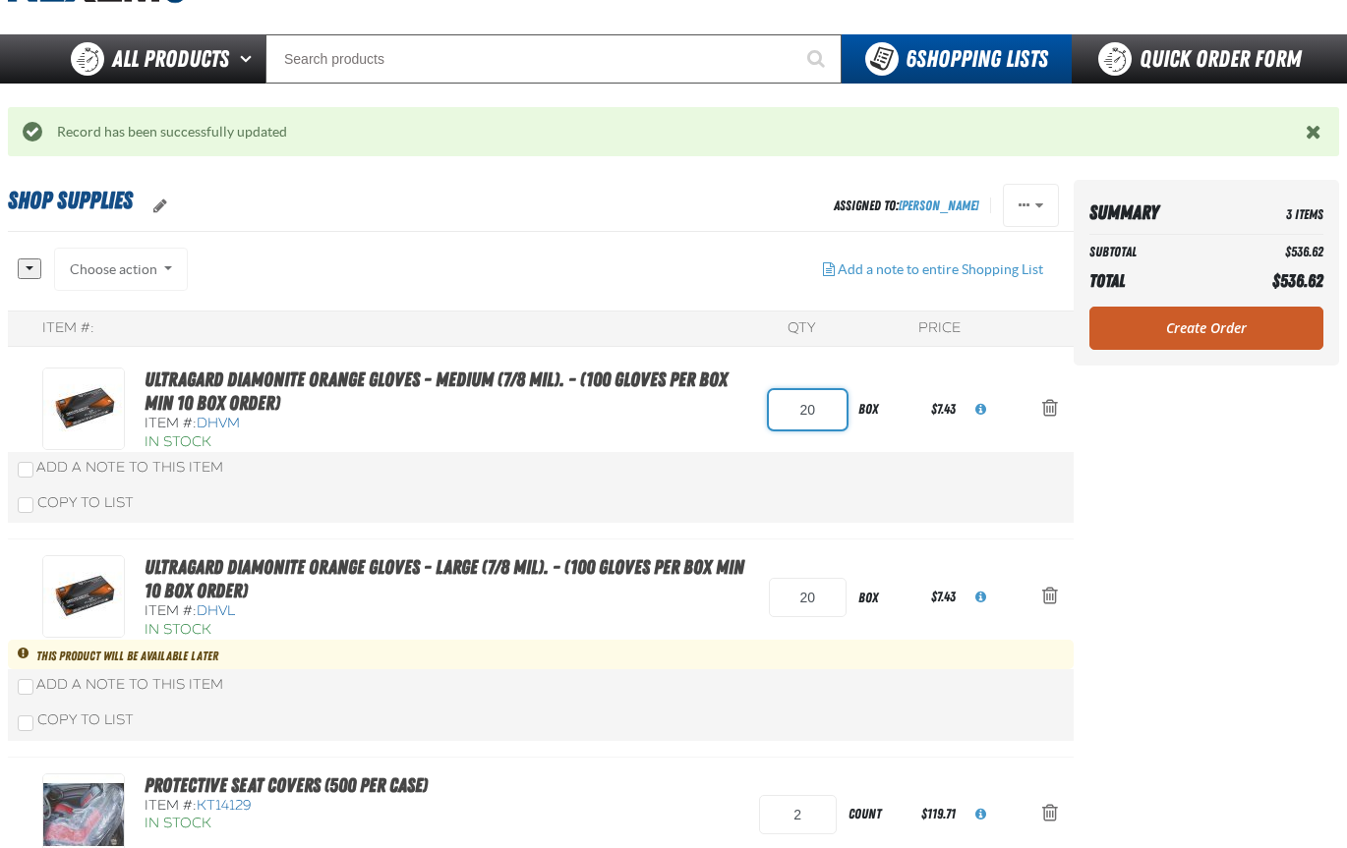
drag, startPoint x: 822, startPoint y: 410, endPoint x: 750, endPoint y: 409, distance: 71.8
click at [750, 409] on div "Ultragard Diamonite Orange Gloves - Medium (7/8 mil). - (100 gloves per box MIN…" at bounding box center [521, 410] width 959 height 85
type input "10"
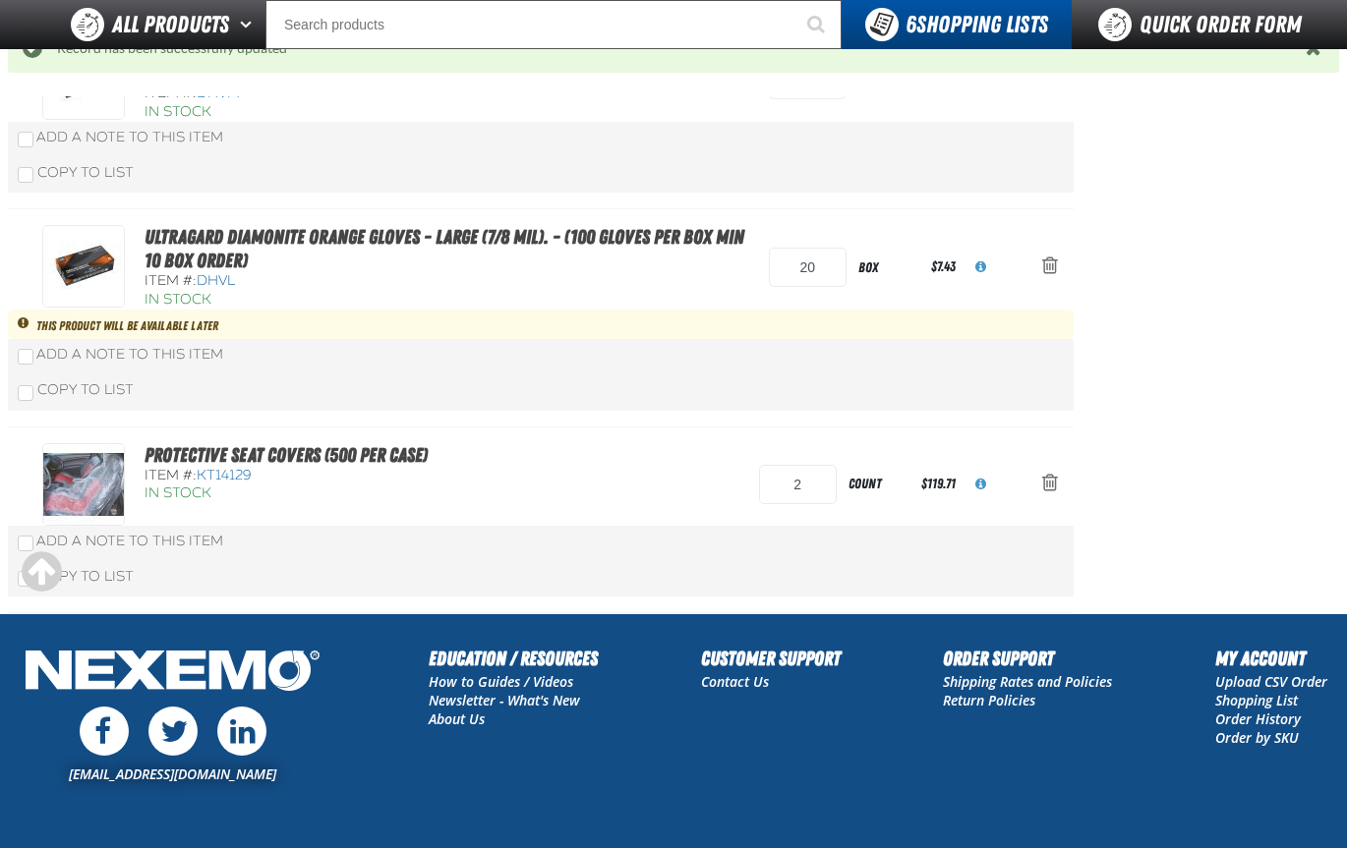
scroll to position [395, 0]
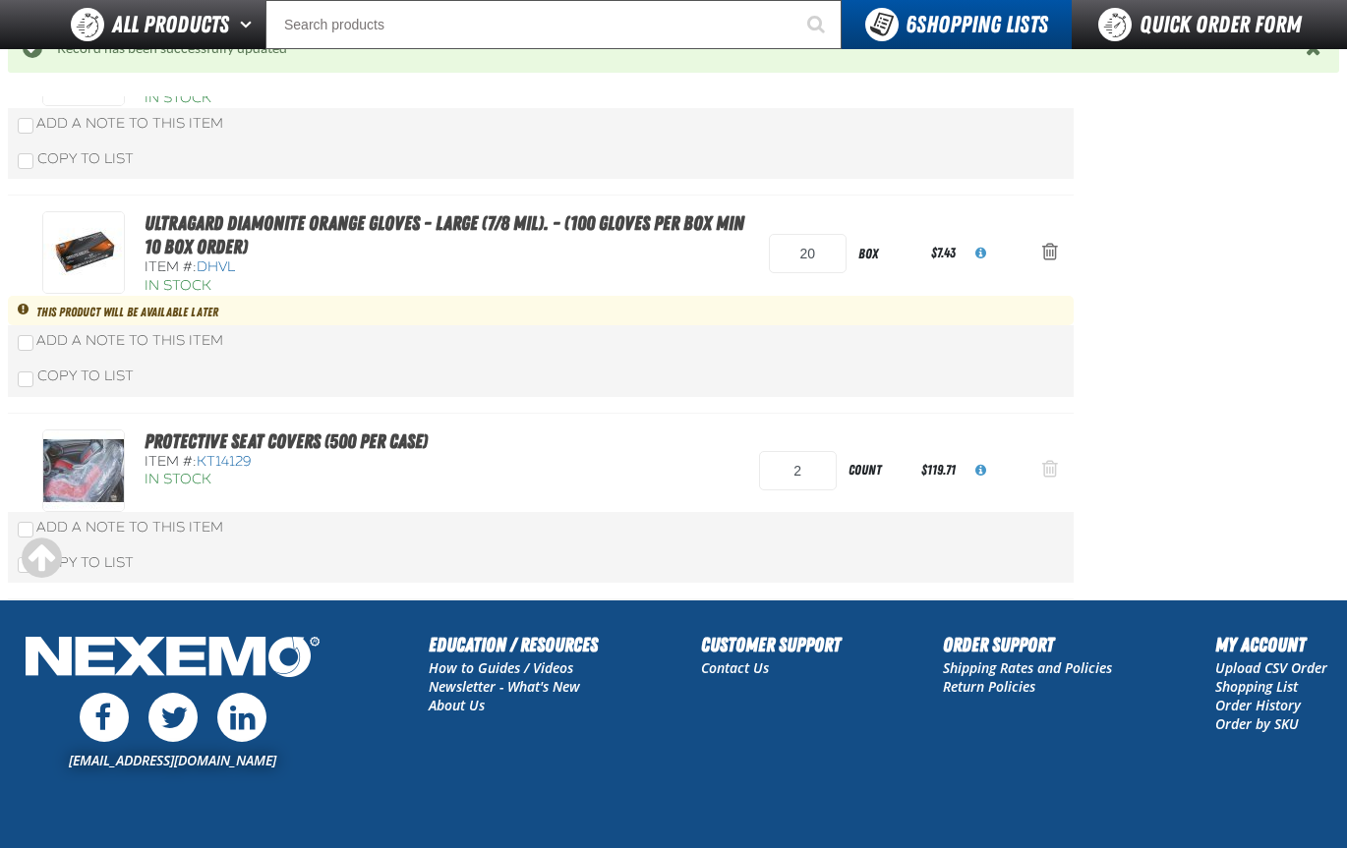
click at [1049, 471] on span "Action Remove Protective Seat Covers (500 per case) from SHOP SUPPLIES" at bounding box center [1050, 469] width 16 height 20
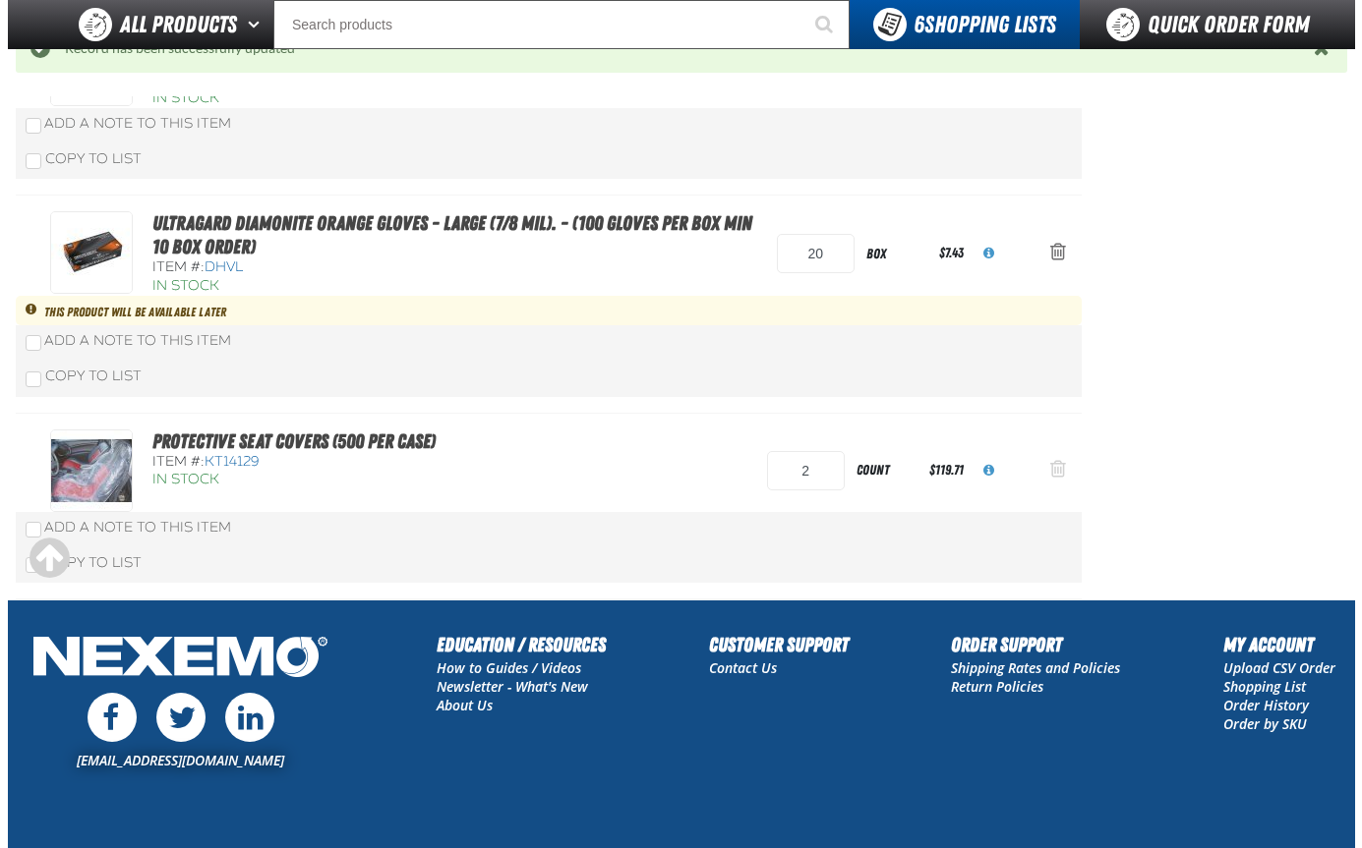
scroll to position [0, 0]
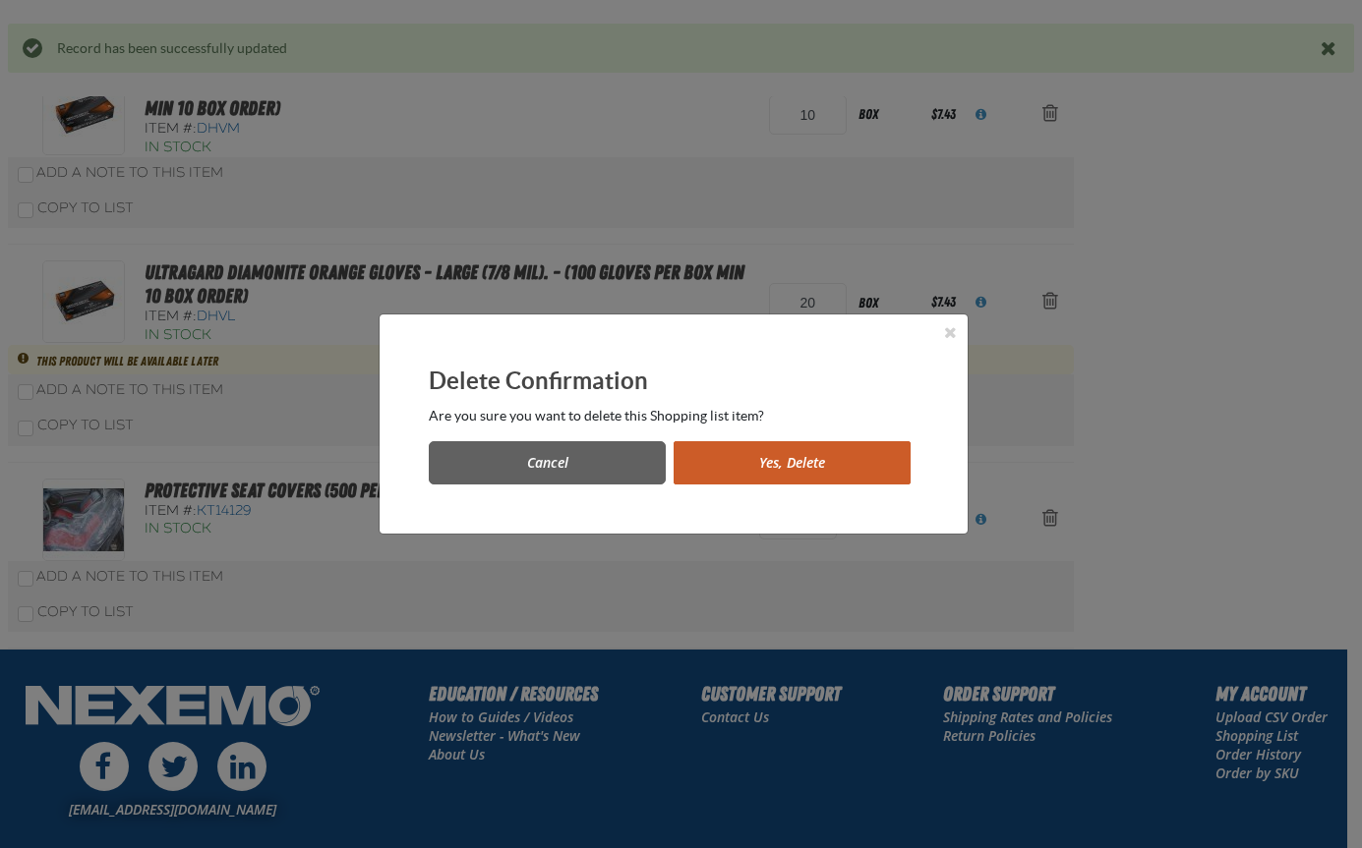
click at [853, 463] on button "Yes, Delete" at bounding box center [791, 462] width 237 height 43
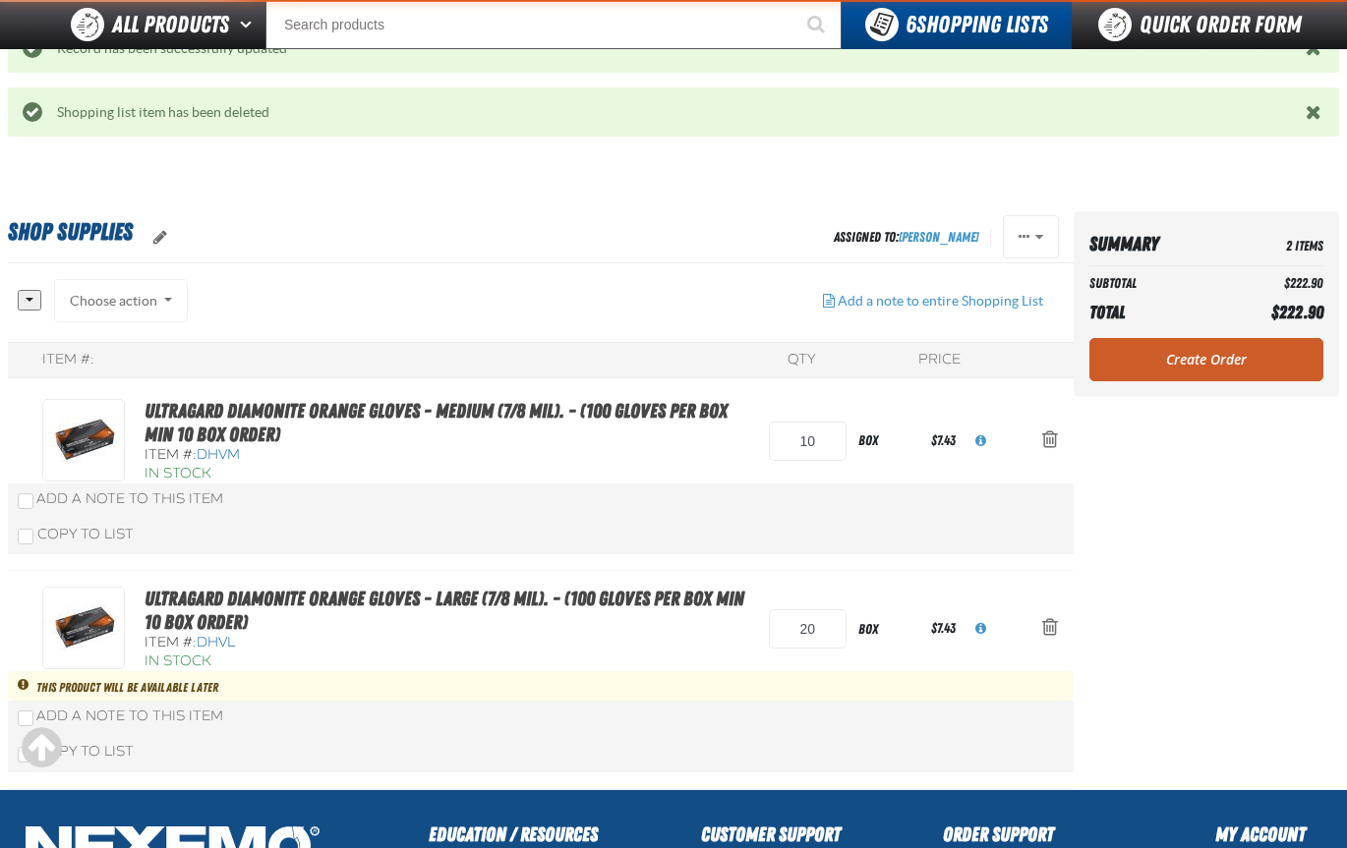
scroll to position [64, 0]
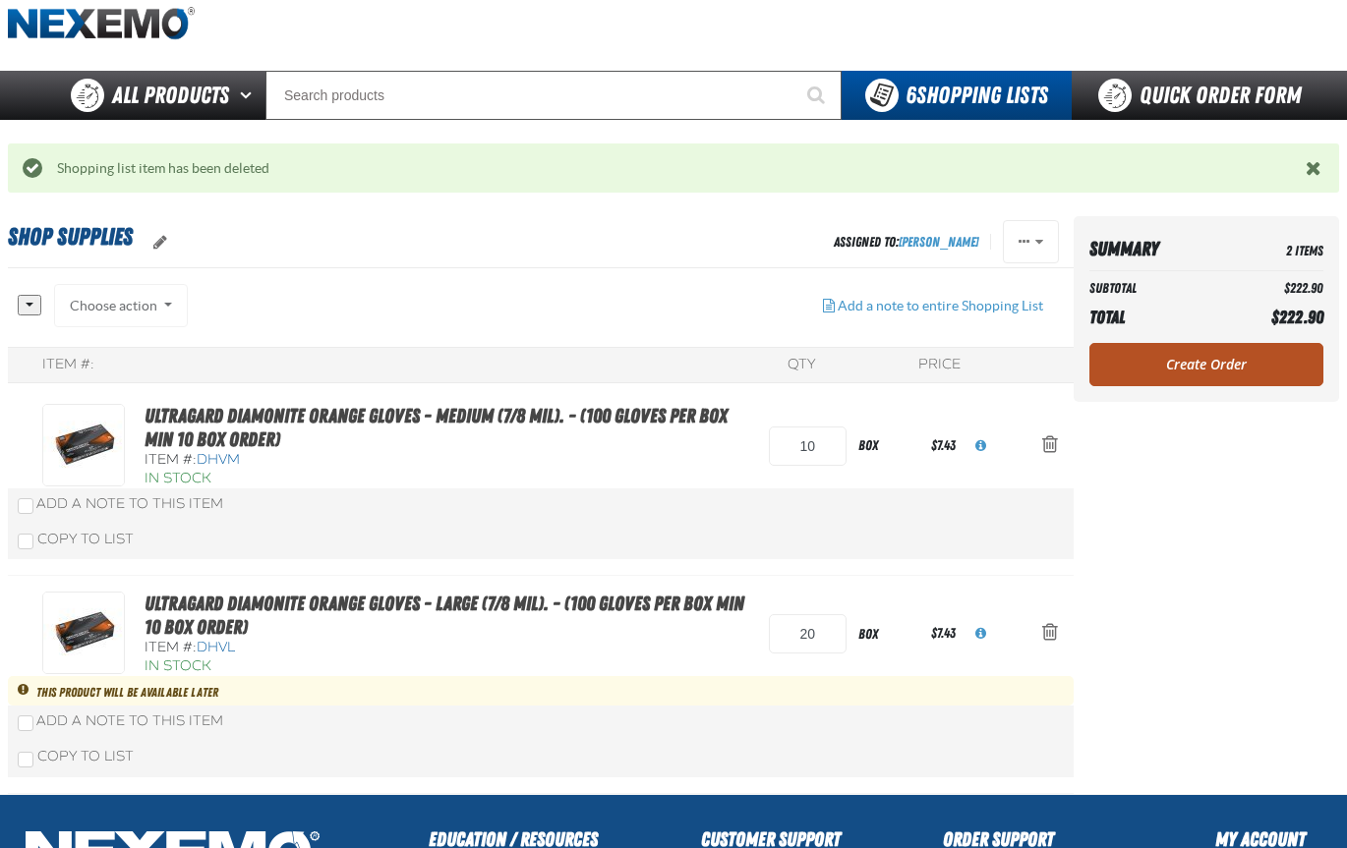
click at [1210, 368] on link "Create Order" at bounding box center [1206, 364] width 234 height 43
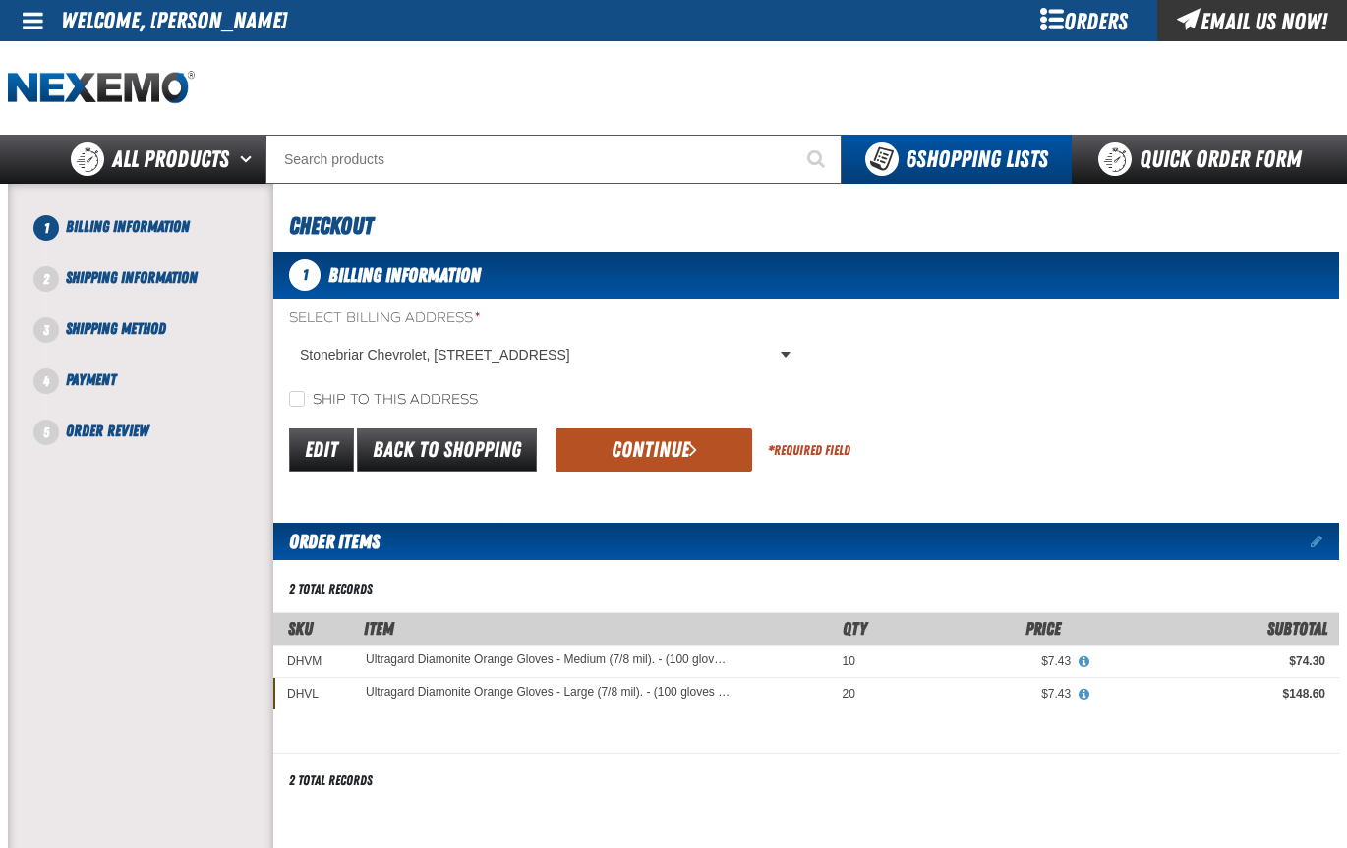
click at [638, 461] on button "Continue" at bounding box center [653, 450] width 197 height 43
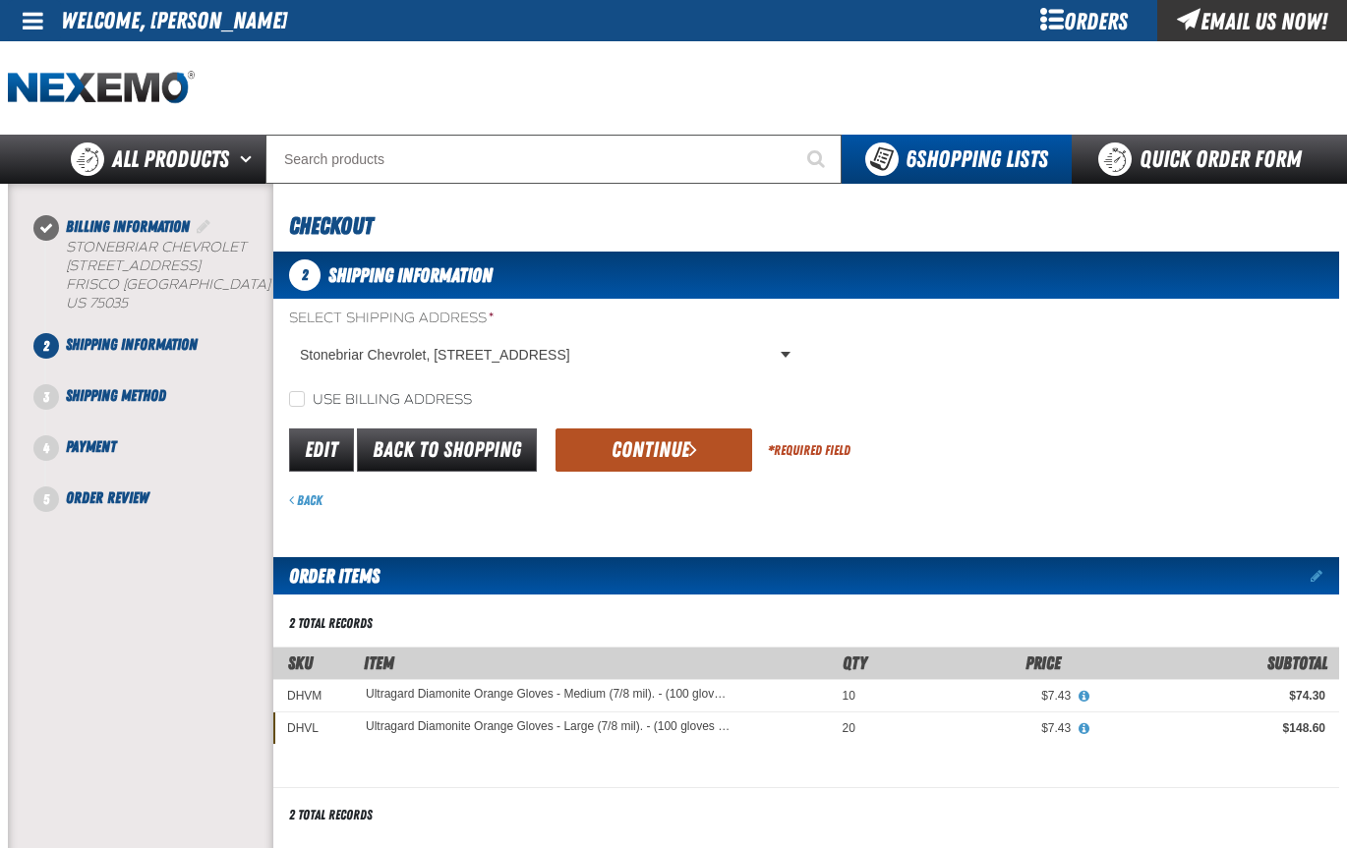
click at [641, 441] on button "Continue" at bounding box center [653, 450] width 197 height 43
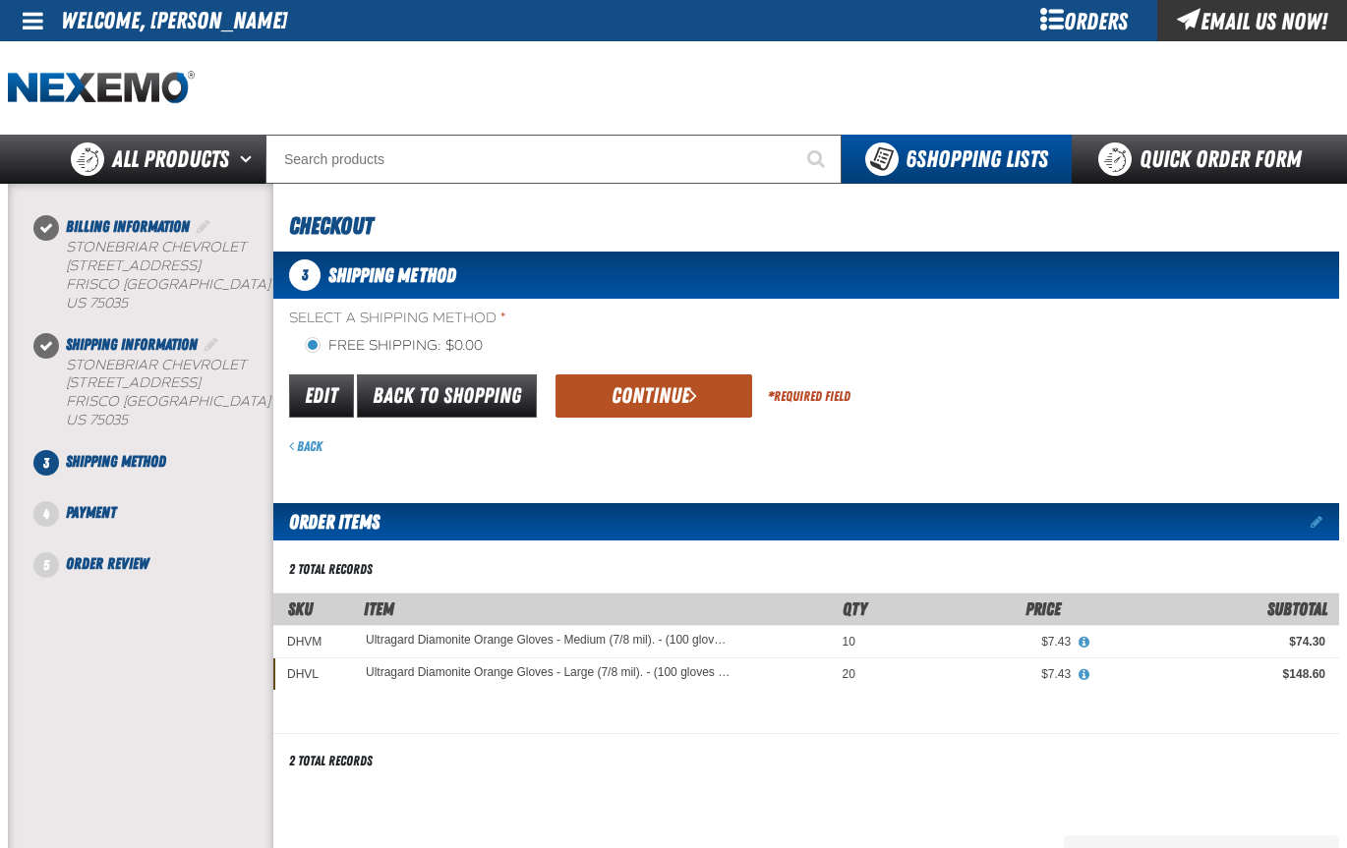
click at [647, 395] on button "Continue" at bounding box center [653, 396] width 197 height 43
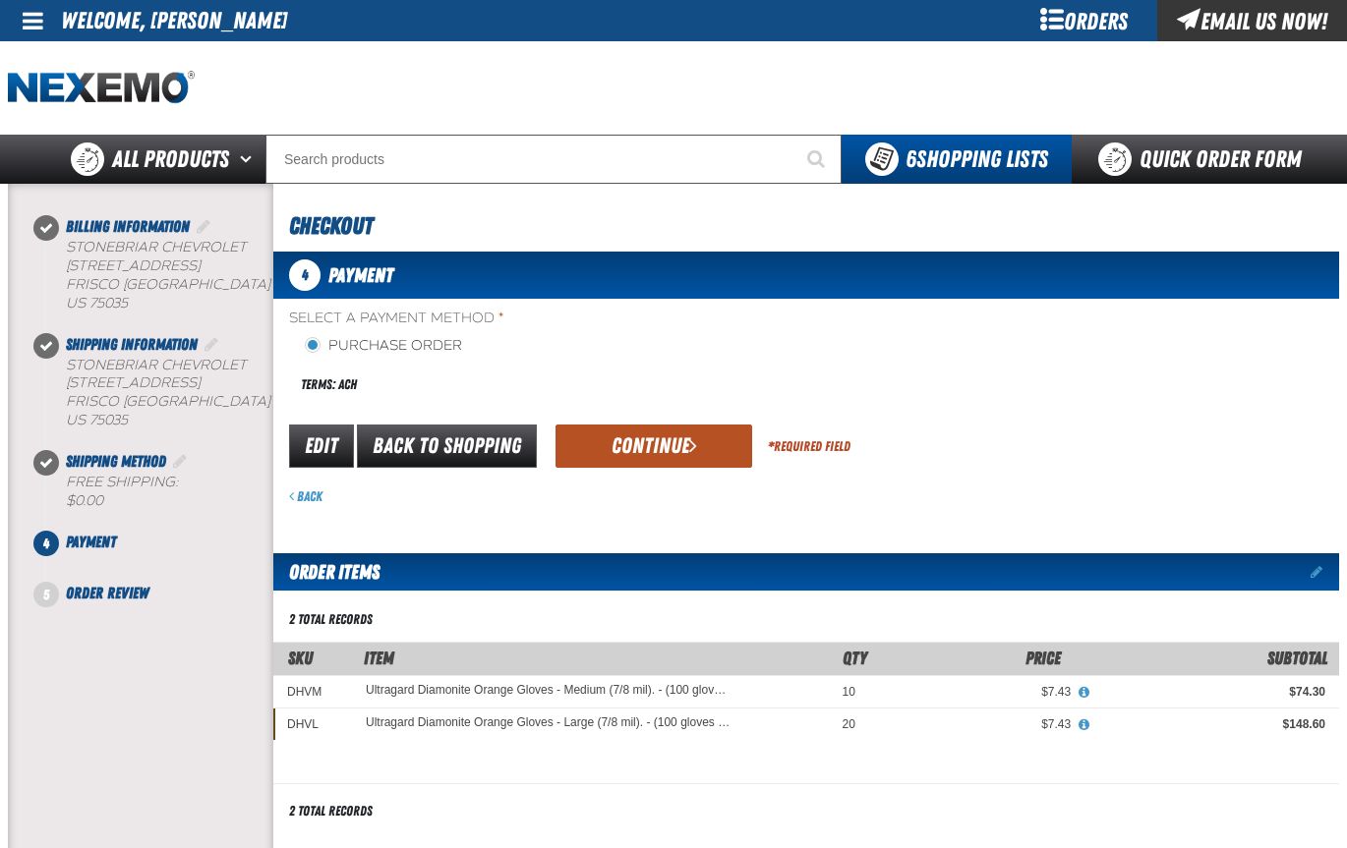
click at [627, 437] on button "Continue" at bounding box center [653, 446] width 197 height 43
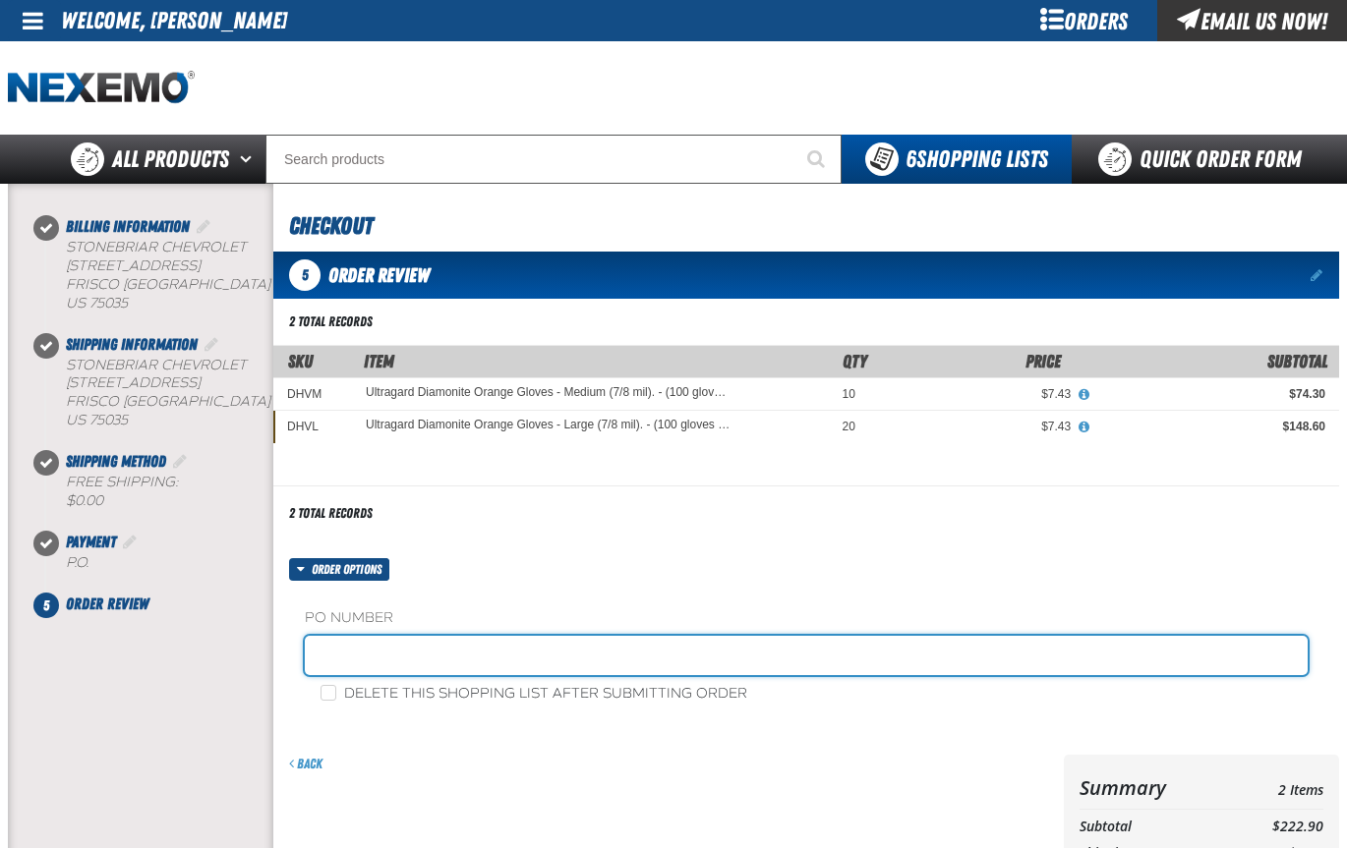
click at [347, 654] on input "text" at bounding box center [806, 655] width 1003 height 39
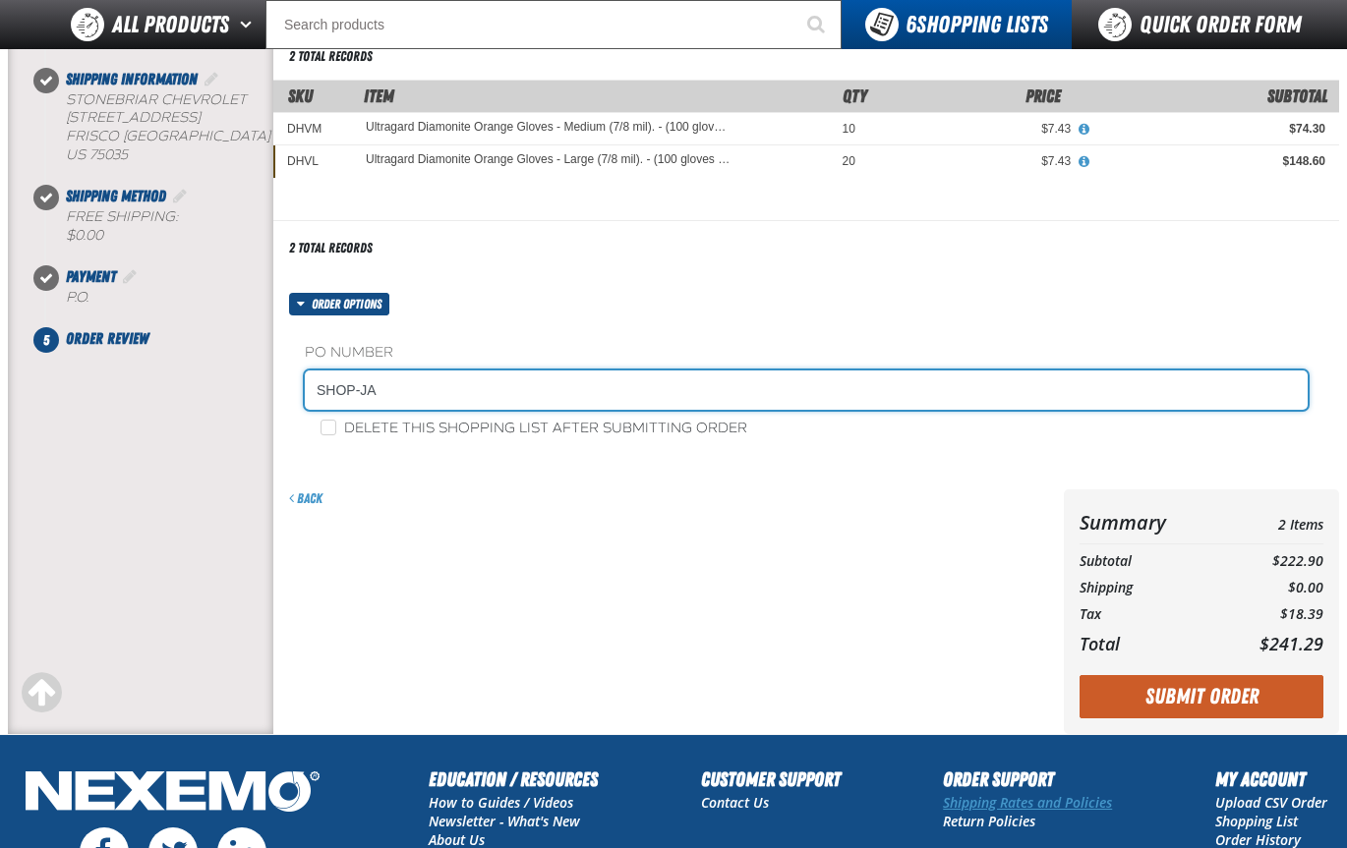
scroll to position [478, 0]
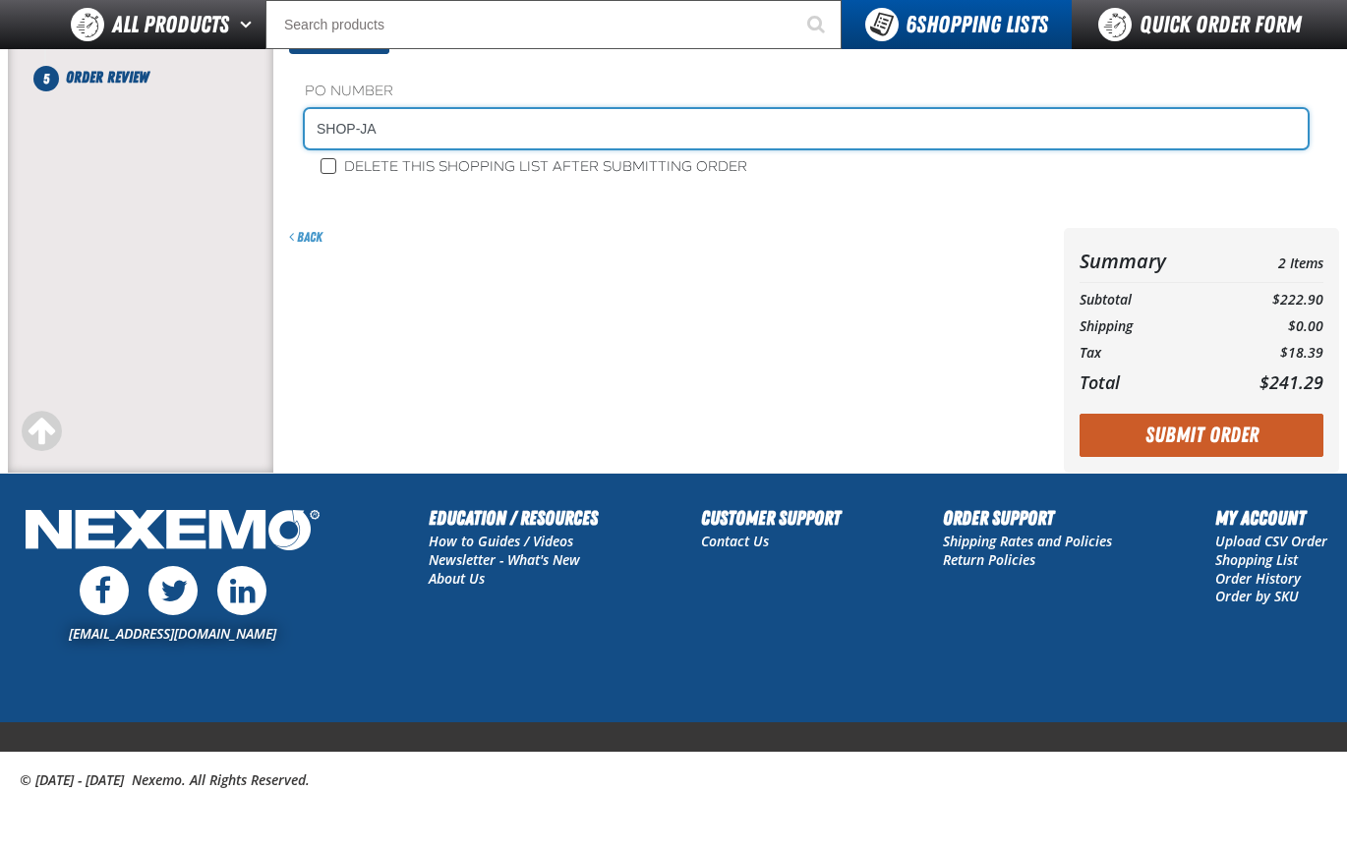
type input "SHOP-JA"
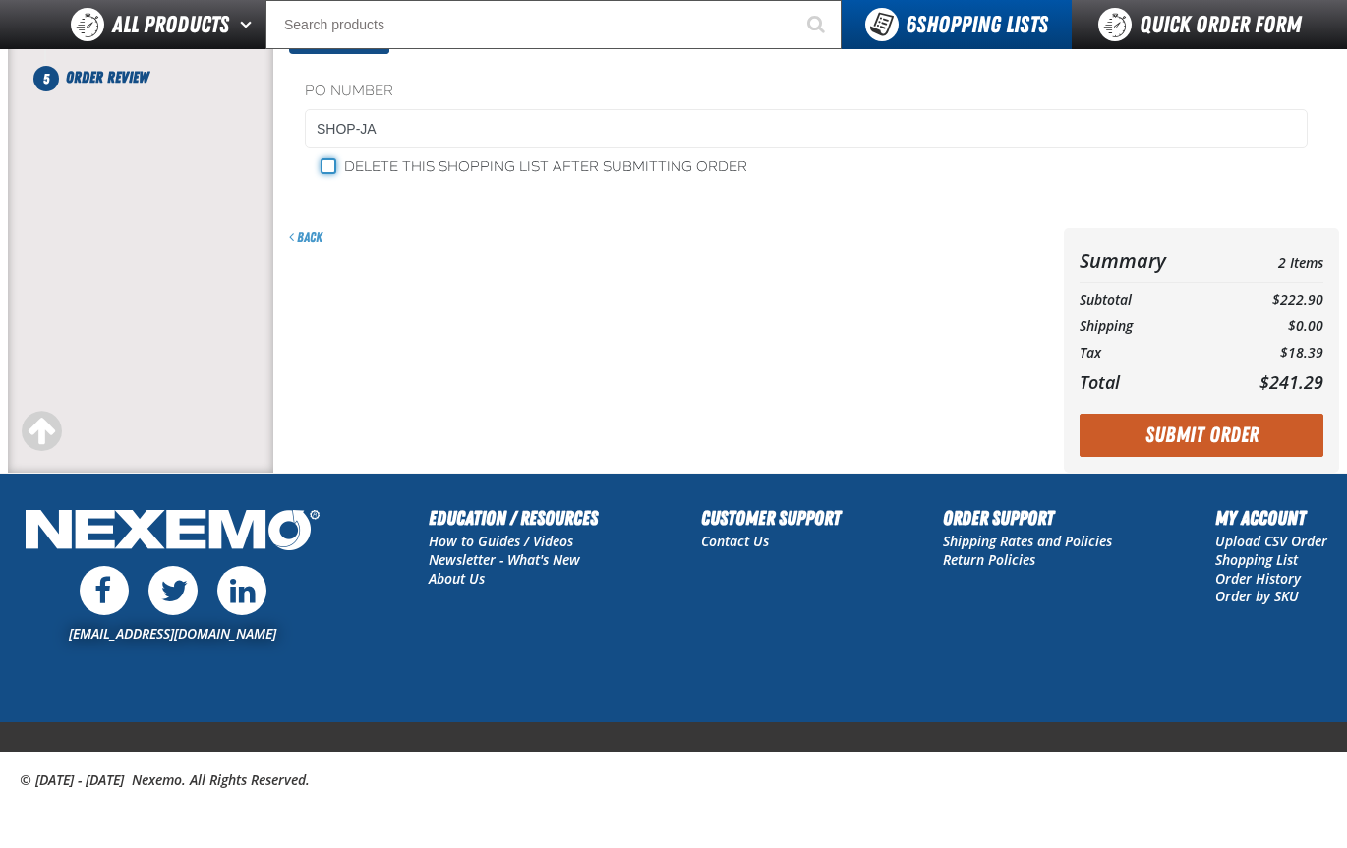
click at [333, 165] on input "Delete this shopping list after submitting order" at bounding box center [328, 166] width 16 height 16
checkbox input "true"
click at [1231, 431] on button "Submit Order" at bounding box center [1201, 435] width 244 height 43
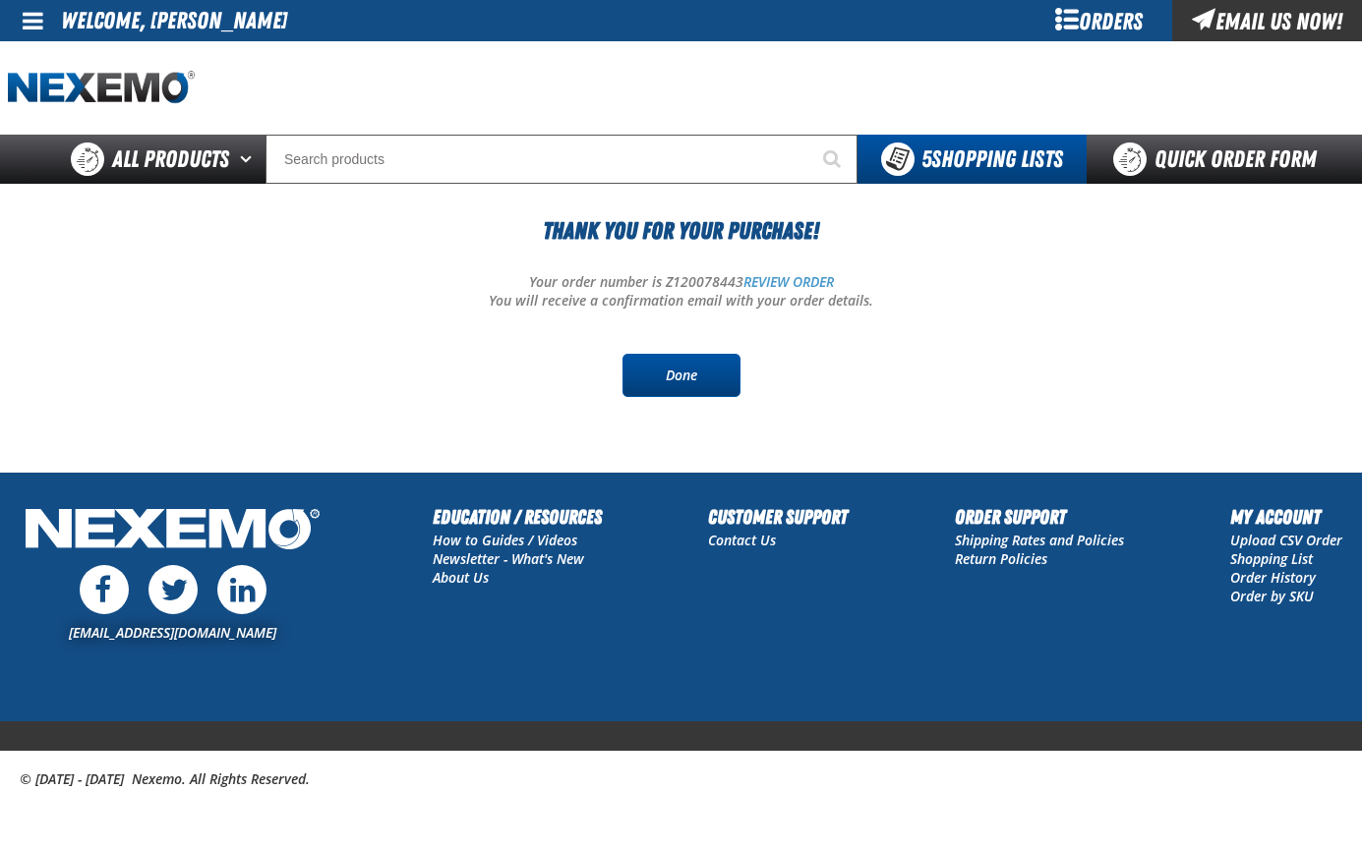
click at [716, 388] on link "Done" at bounding box center [681, 375] width 118 height 43
